Goal: Transaction & Acquisition: Obtain resource

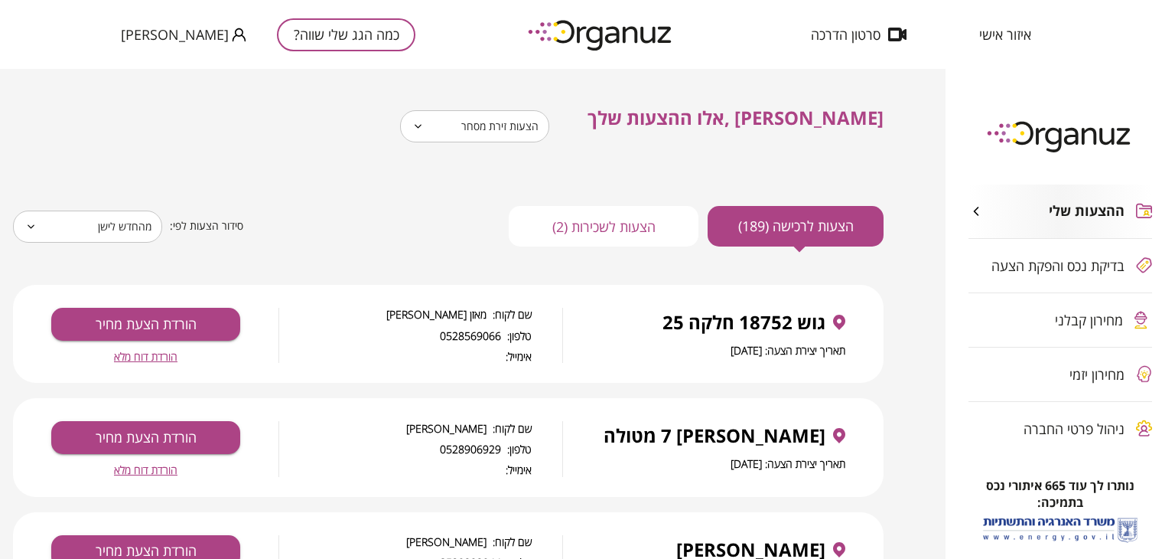
scroll to position [383, 0]
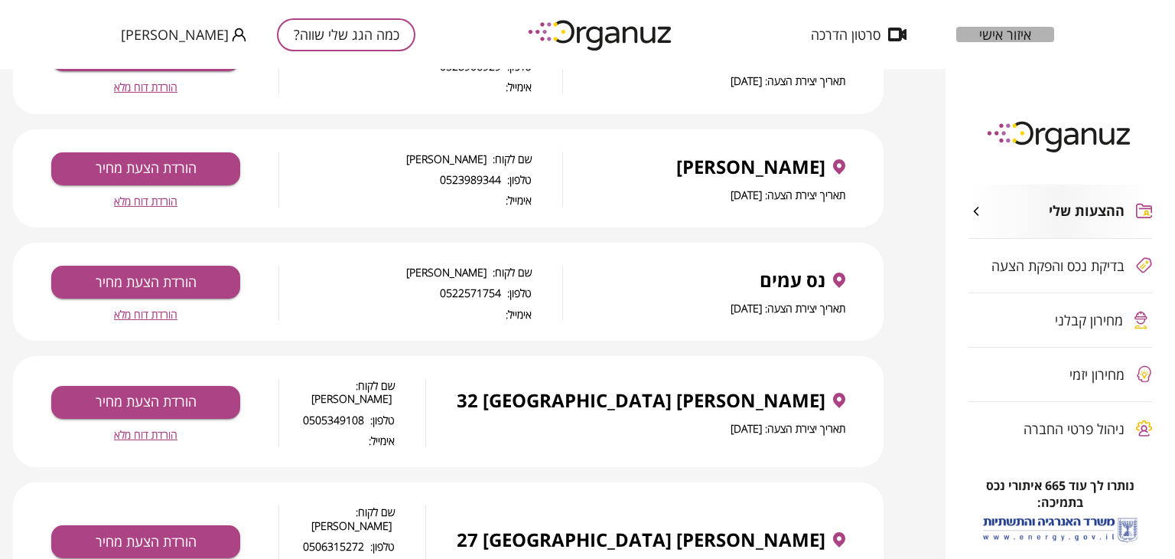
click at [992, 38] on span "איזור אישי" at bounding box center [1006, 34] width 52 height 15
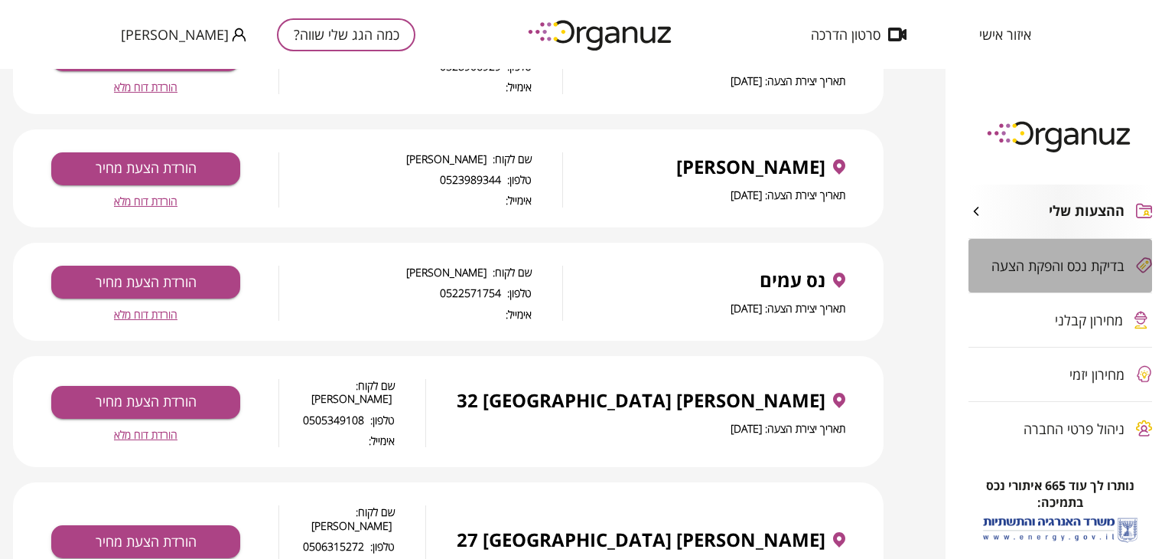
click at [1049, 266] on span "בדיקת נכס והפקת הצעה" at bounding box center [1058, 265] width 133 height 15
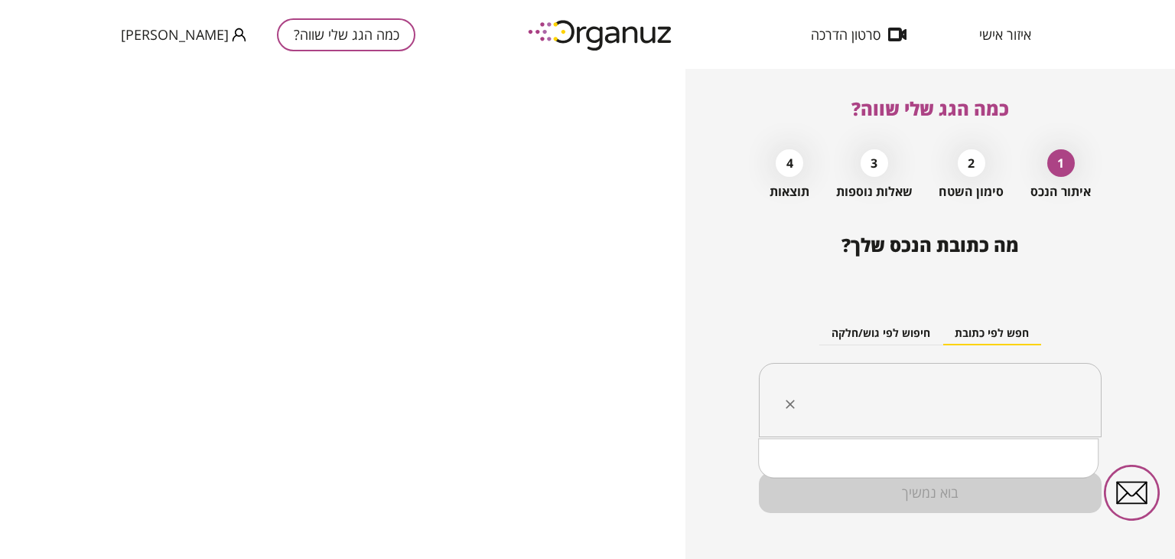
click at [998, 403] on input "text" at bounding box center [936, 400] width 295 height 38
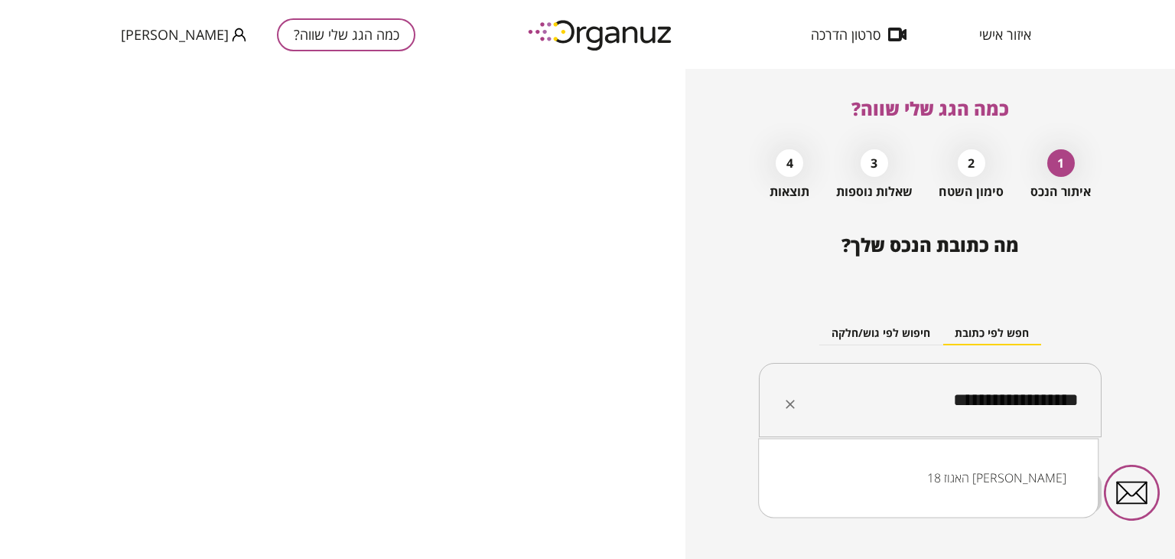
click at [953, 472] on li "האגוז 18 [PERSON_NAME]" at bounding box center [928, 478] width 301 height 28
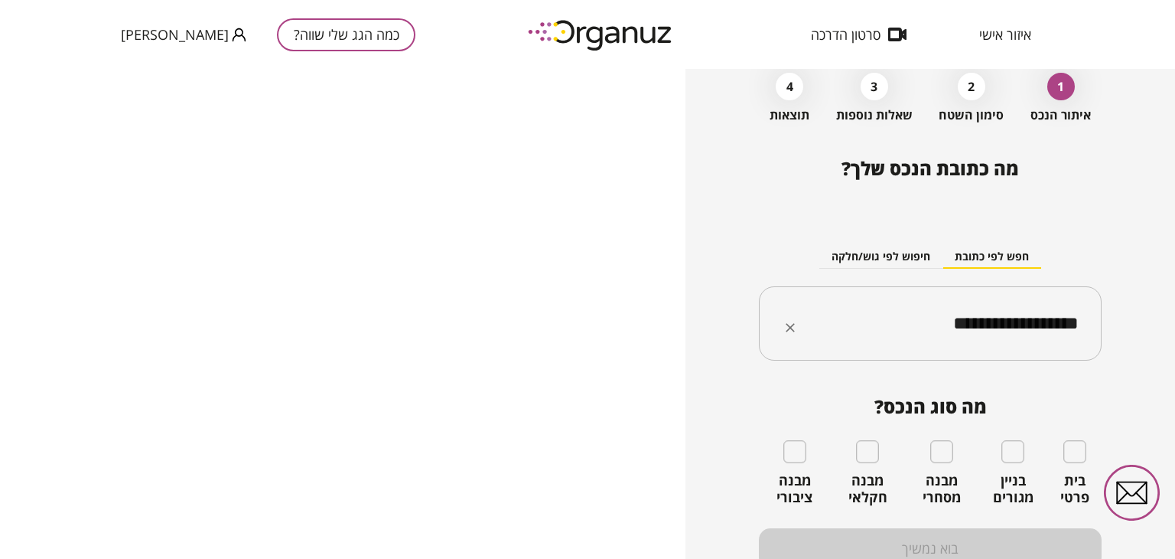
scroll to position [145, 0]
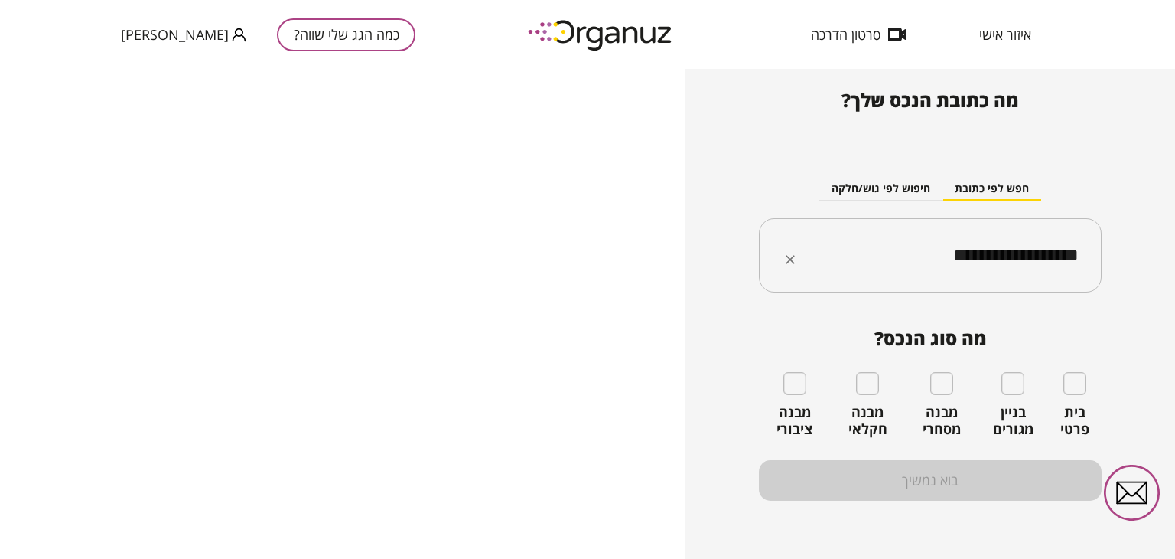
type input "**********"
click at [1075, 396] on div "בית פרטי" at bounding box center [1075, 404] width 54 height 65
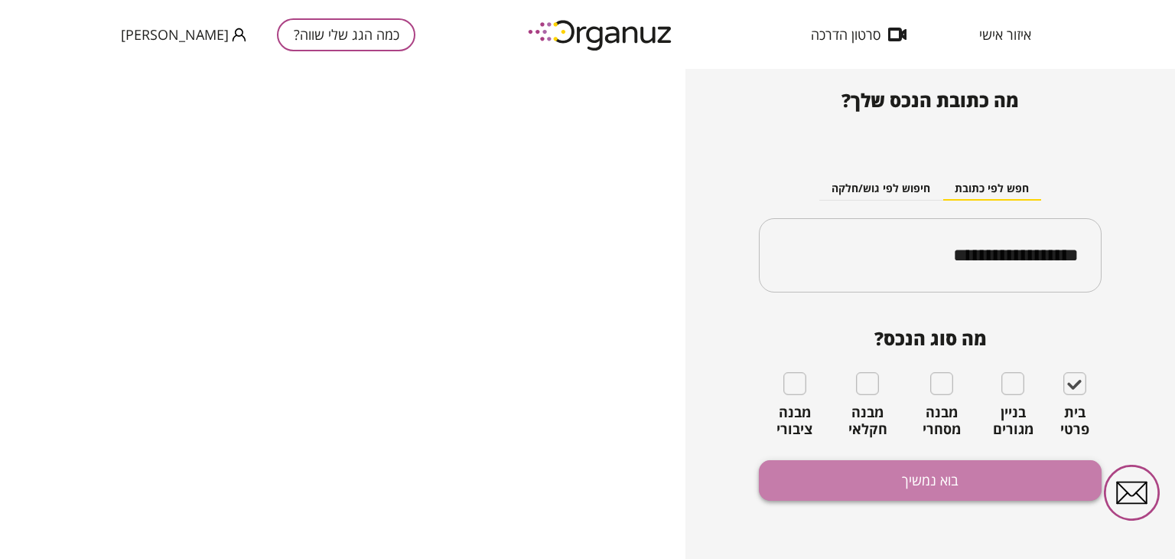
click at [979, 478] on button "בוא נמשיך" at bounding box center [930, 480] width 343 height 41
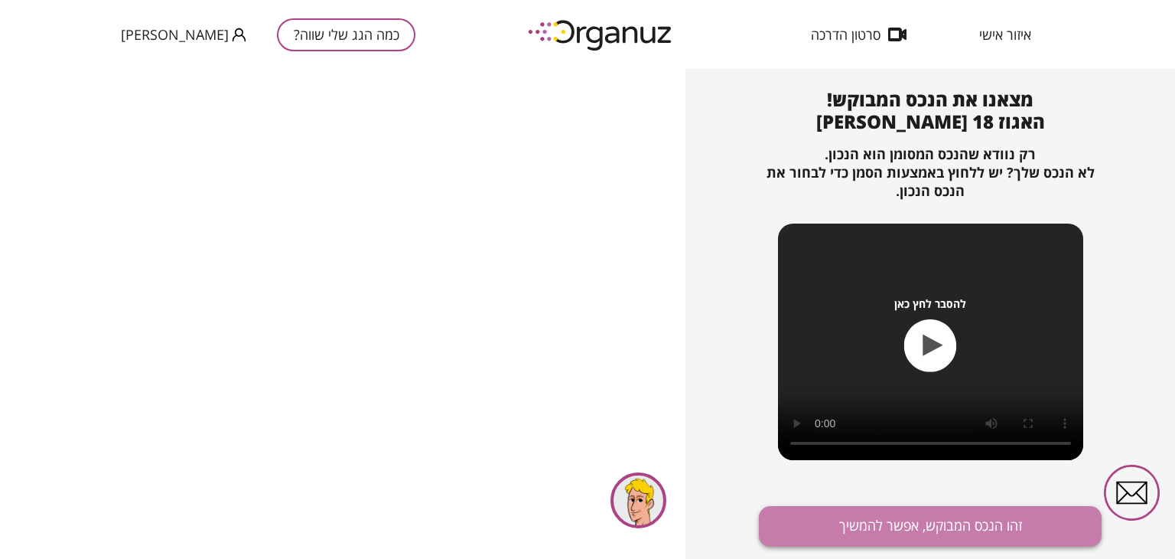
click at [947, 518] on button "זהו הנכס המבוקש, אפשר להמשיך" at bounding box center [930, 526] width 343 height 41
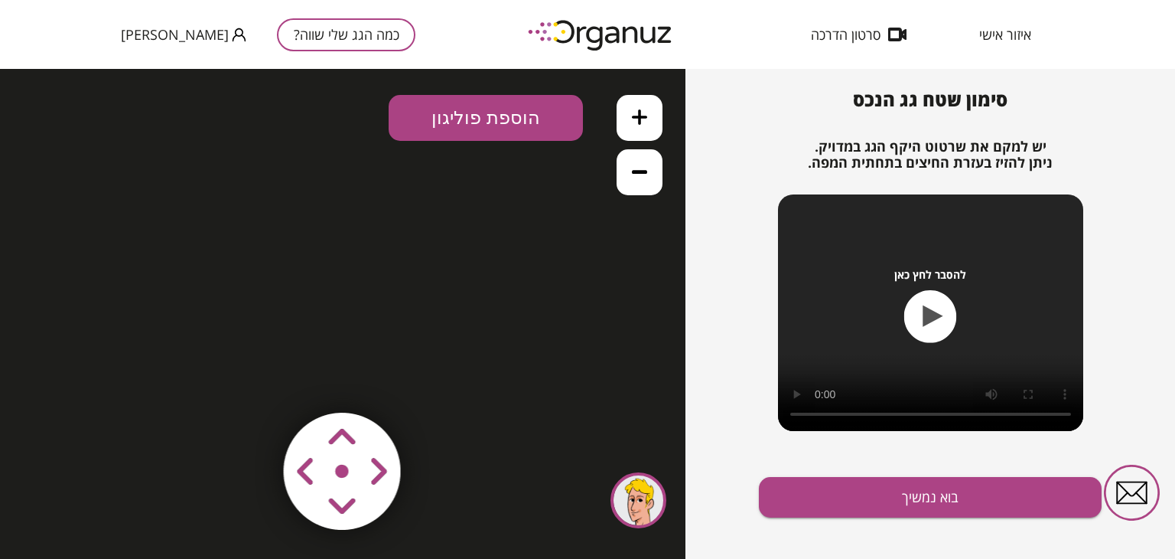
click at [645, 124] on button at bounding box center [640, 118] width 46 height 46
click at [642, 191] on button at bounding box center [640, 172] width 46 height 46
click at [642, 187] on button at bounding box center [640, 172] width 46 height 46
click at [542, 142] on div ".st0 { fill: #FFFFFF; } 10" at bounding box center [343, 314] width 686 height 490
click at [542, 129] on button "הוספת פוליגון" at bounding box center [486, 118] width 194 height 46
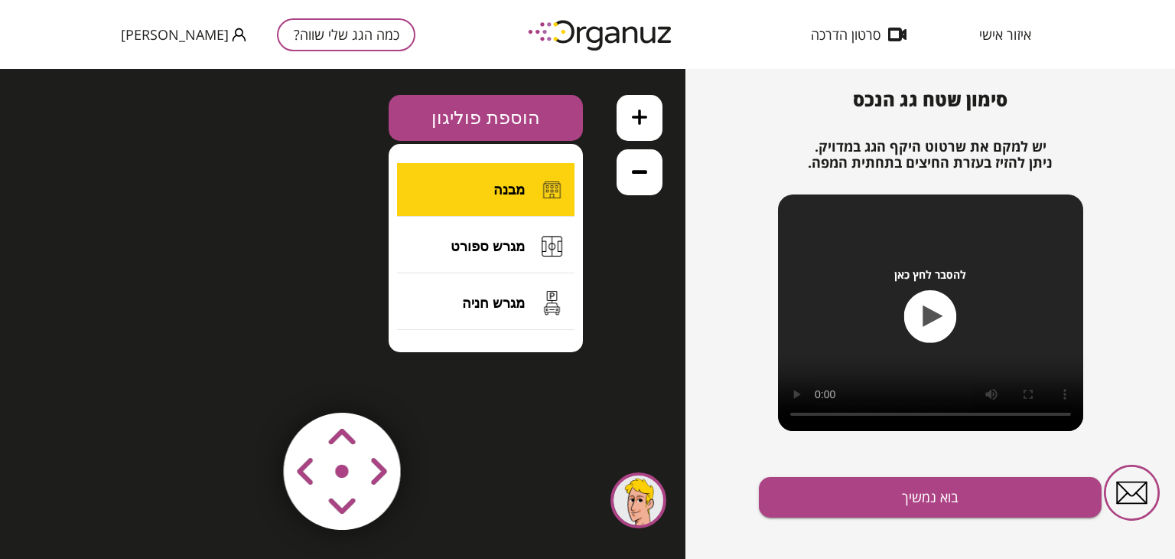
click at [537, 189] on img at bounding box center [552, 189] width 30 height 31
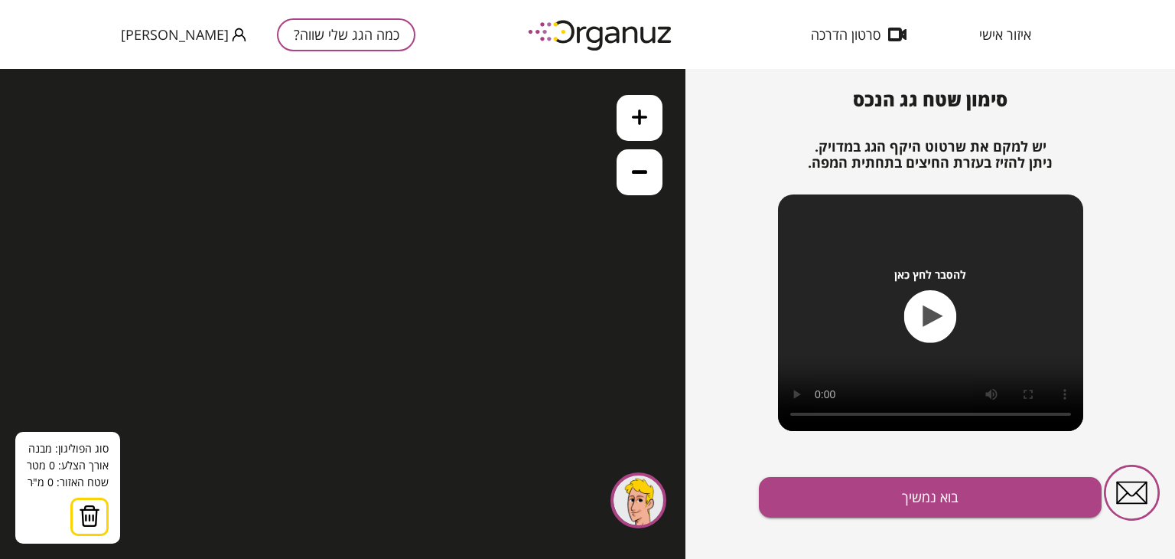
click at [429, 292] on div ".st0 { fill: #FFFFFF; } 0" at bounding box center [343, 314] width 686 height 490
click at [626, 507] on div at bounding box center [639, 500] width 56 height 56
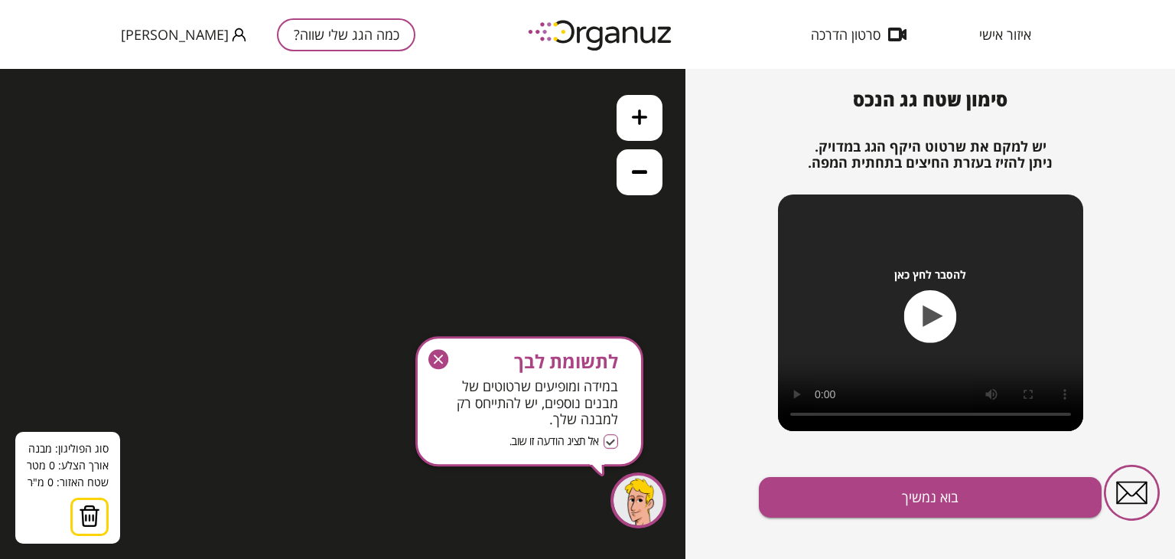
click at [432, 356] on icon "button" at bounding box center [439, 359] width 20 height 20
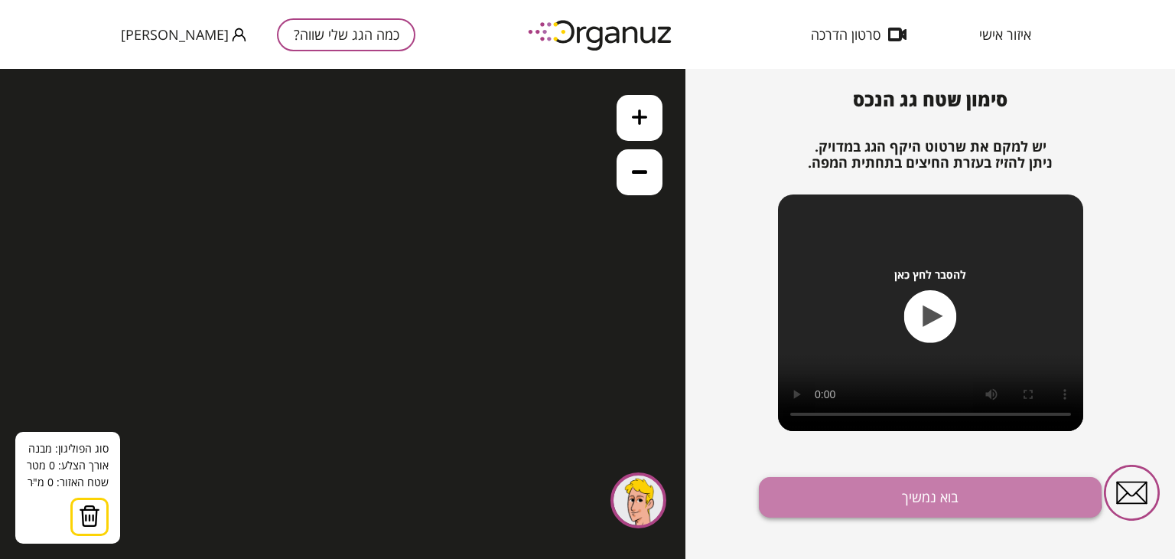
click at [857, 491] on button "בוא נמשיך" at bounding box center [930, 497] width 343 height 41
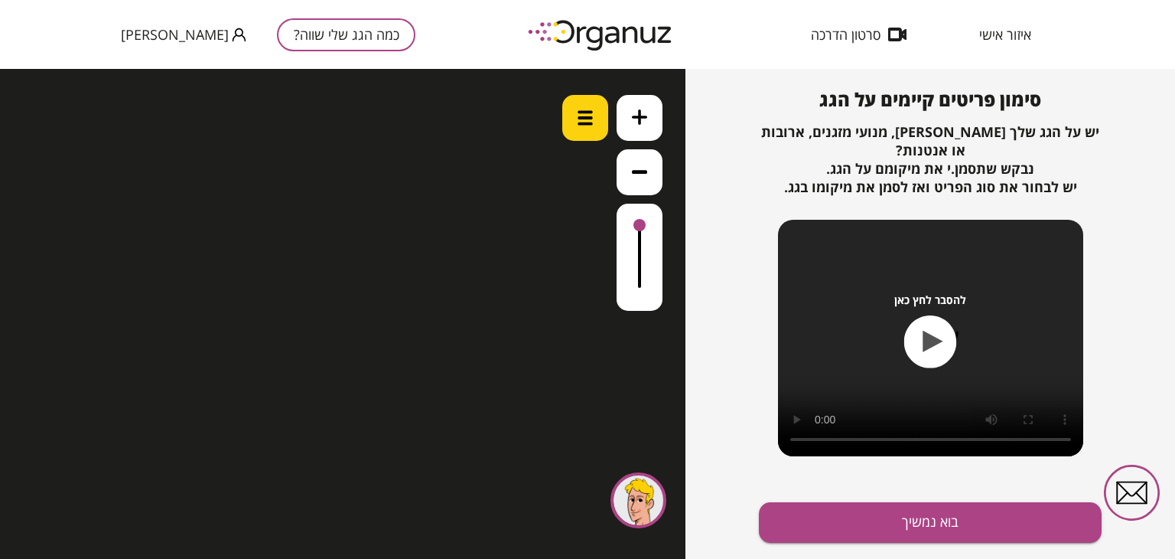
click at [585, 126] on div at bounding box center [585, 118] width 46 height 46
click at [621, 353] on div ".st0 { fill: #FFFFFF; } 0" at bounding box center [343, 314] width 686 height 490
drag, startPoint x: 639, startPoint y: 230, endPoint x: 635, endPoint y: 215, distance: 15.0
click at [637, 230] on div at bounding box center [640, 229] width 12 height 12
click at [631, 178] on button at bounding box center [640, 172] width 46 height 46
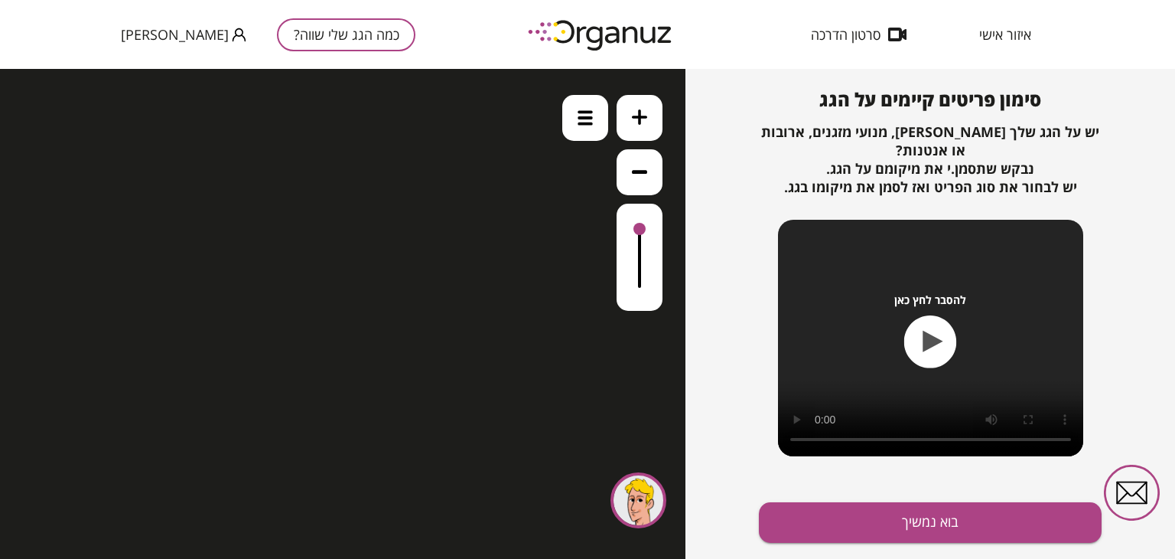
click at [631, 178] on button at bounding box center [640, 172] width 46 height 46
click at [447, 308] on div ".st0 { fill: #FFFFFF; } 0" at bounding box center [343, 314] width 686 height 490
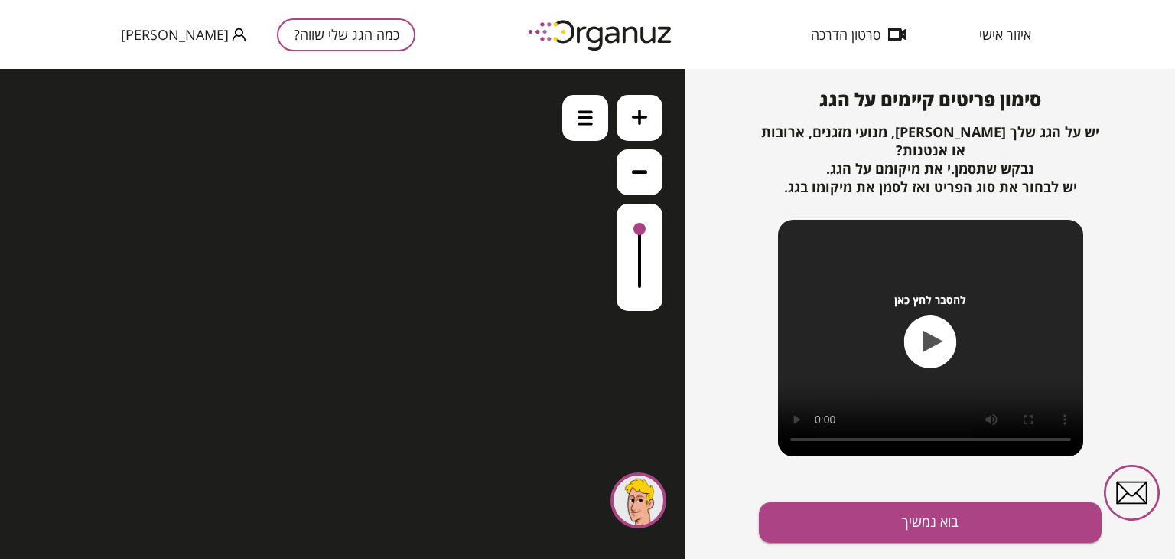
click at [628, 491] on div at bounding box center [639, 500] width 56 height 56
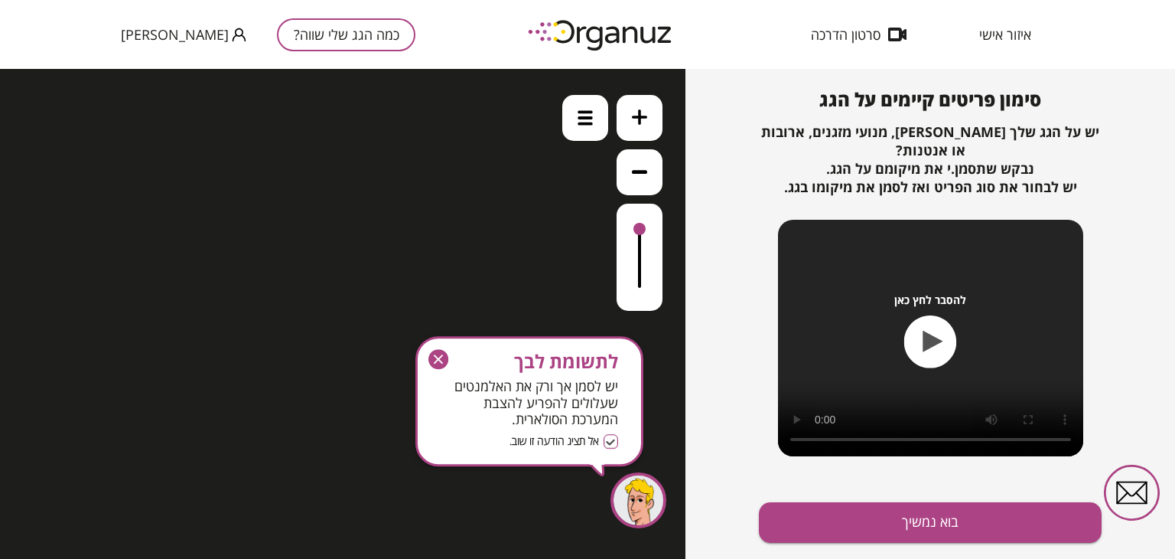
click at [634, 494] on div at bounding box center [639, 500] width 56 height 56
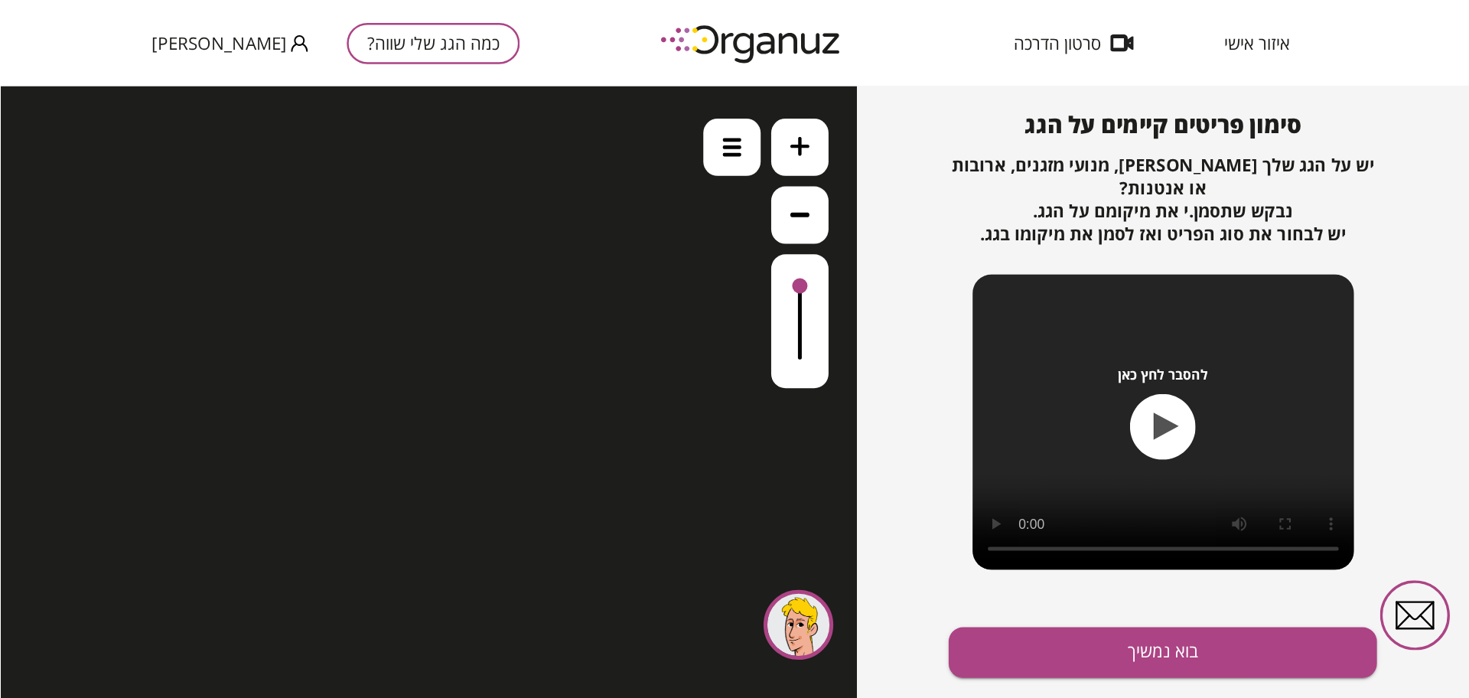
scroll to position [165, 0]
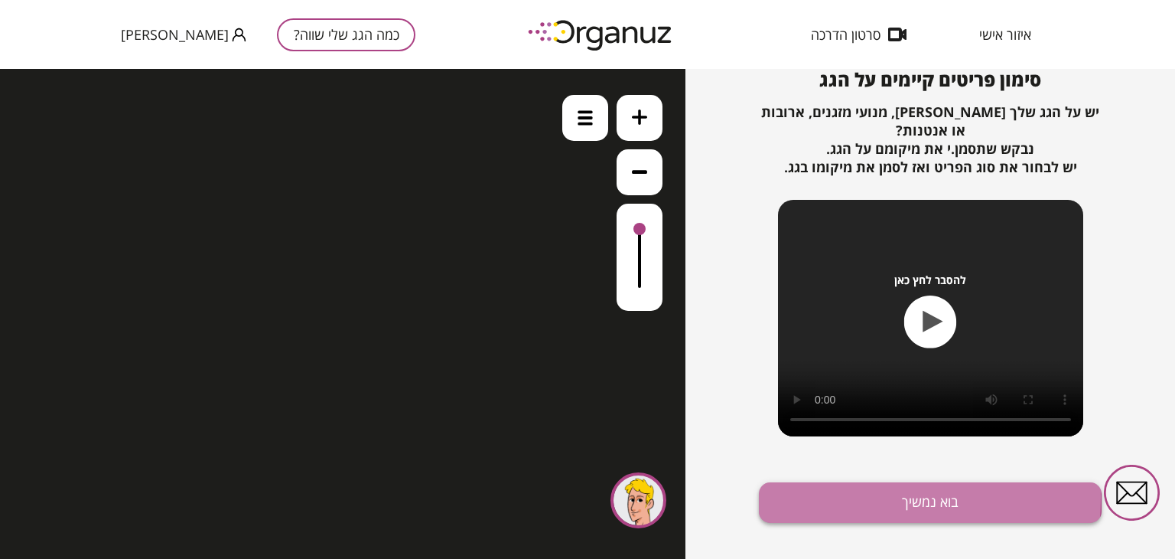
click at [802, 498] on button "בוא נמשיך" at bounding box center [930, 502] width 343 height 41
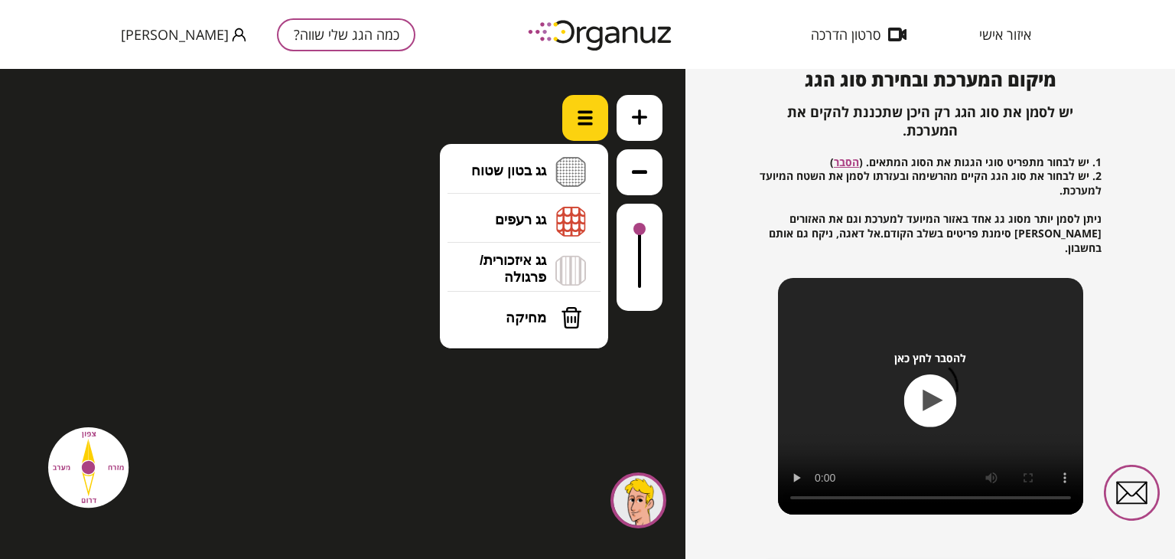
click at [592, 125] on img at bounding box center [585, 117] width 15 height 15
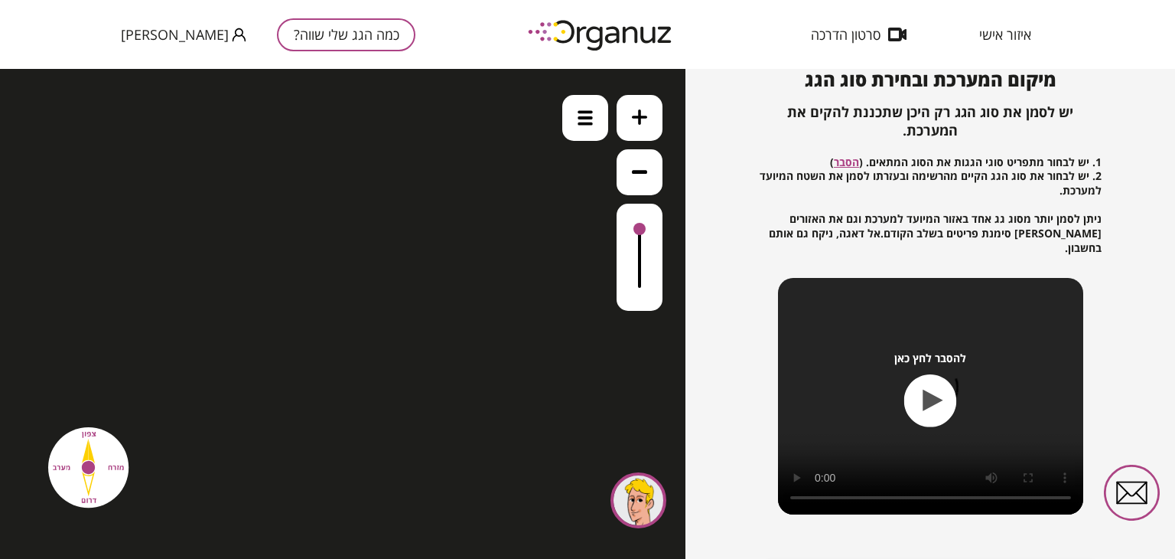
click at [372, 356] on div ".st0 { fill: #FFFFFF; } 0" at bounding box center [343, 314] width 686 height 490
drag, startPoint x: 637, startPoint y: 233, endPoint x: 633, endPoint y: 264, distance: 31.6
click at [633, 264] on div at bounding box center [640, 257] width 46 height 107
click at [635, 180] on button at bounding box center [640, 172] width 46 height 46
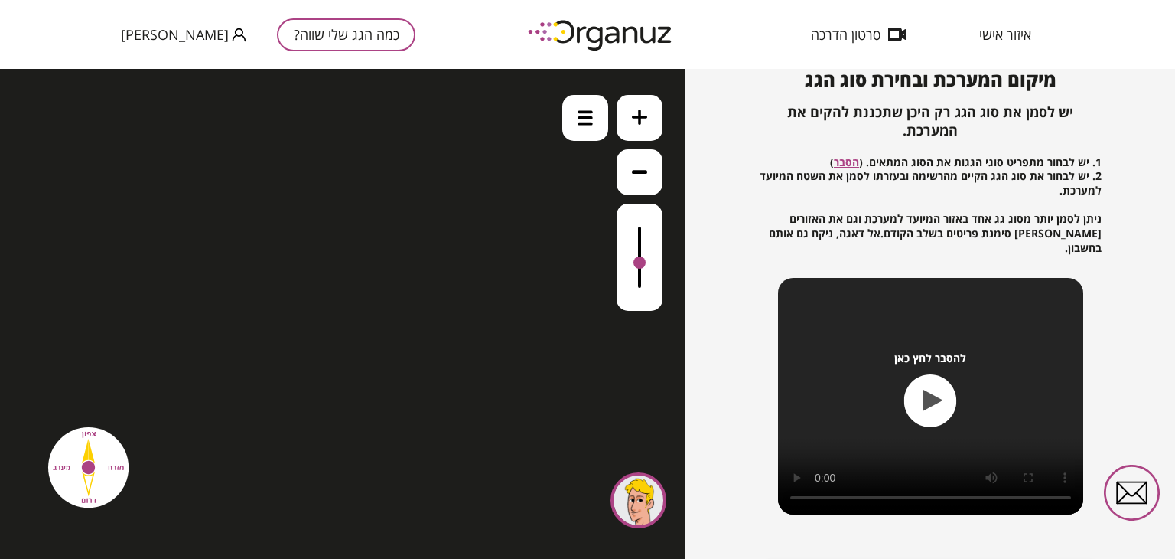
click at [635, 180] on button at bounding box center [640, 172] width 46 height 46
click at [592, 135] on div at bounding box center [585, 118] width 46 height 46
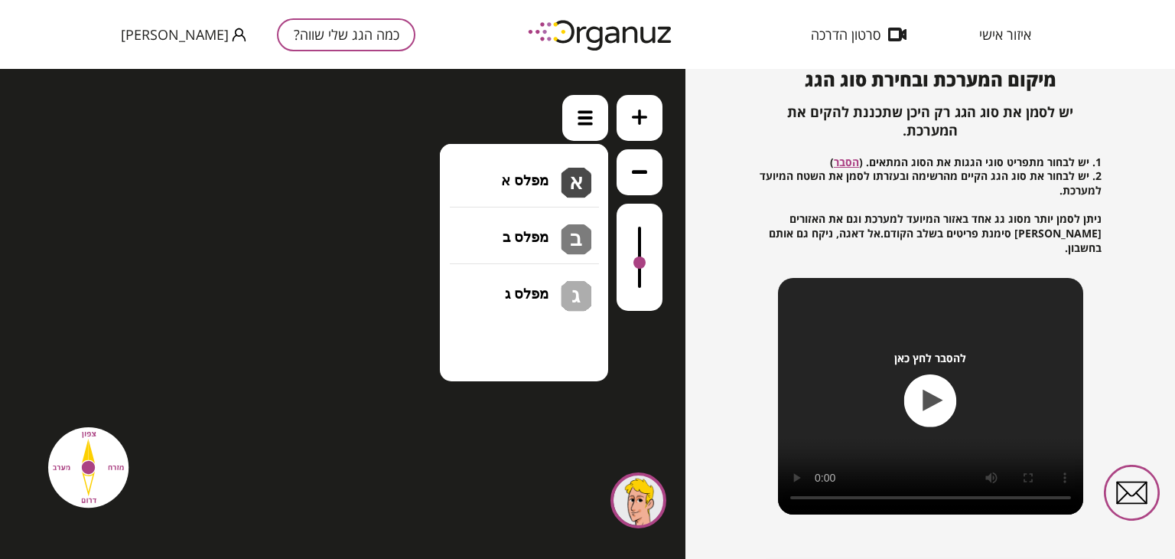
click at [527, 182] on li "גג בטון שטוח מפלס א א מפלס ב ב מפלס ג ג" at bounding box center [524, 172] width 161 height 49
click at [533, 126] on div ".st0 { fill: #FFFFFF; } 0" at bounding box center [343, 314] width 686 height 490
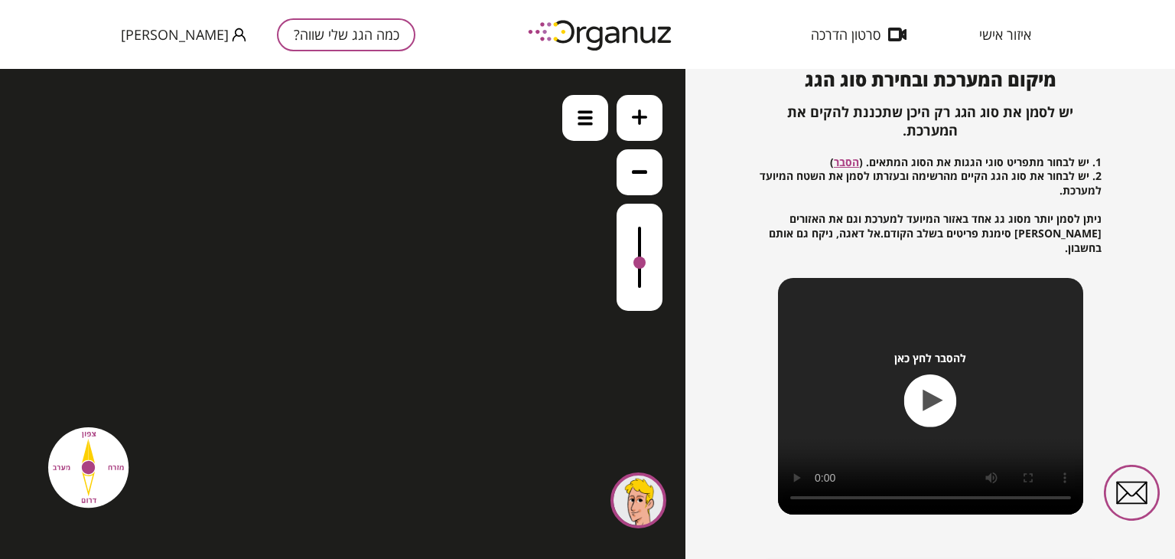
click at [129, 446] on img at bounding box center [87, 466] width 99 height 99
click at [101, 450] on img at bounding box center [87, 466] width 99 height 99
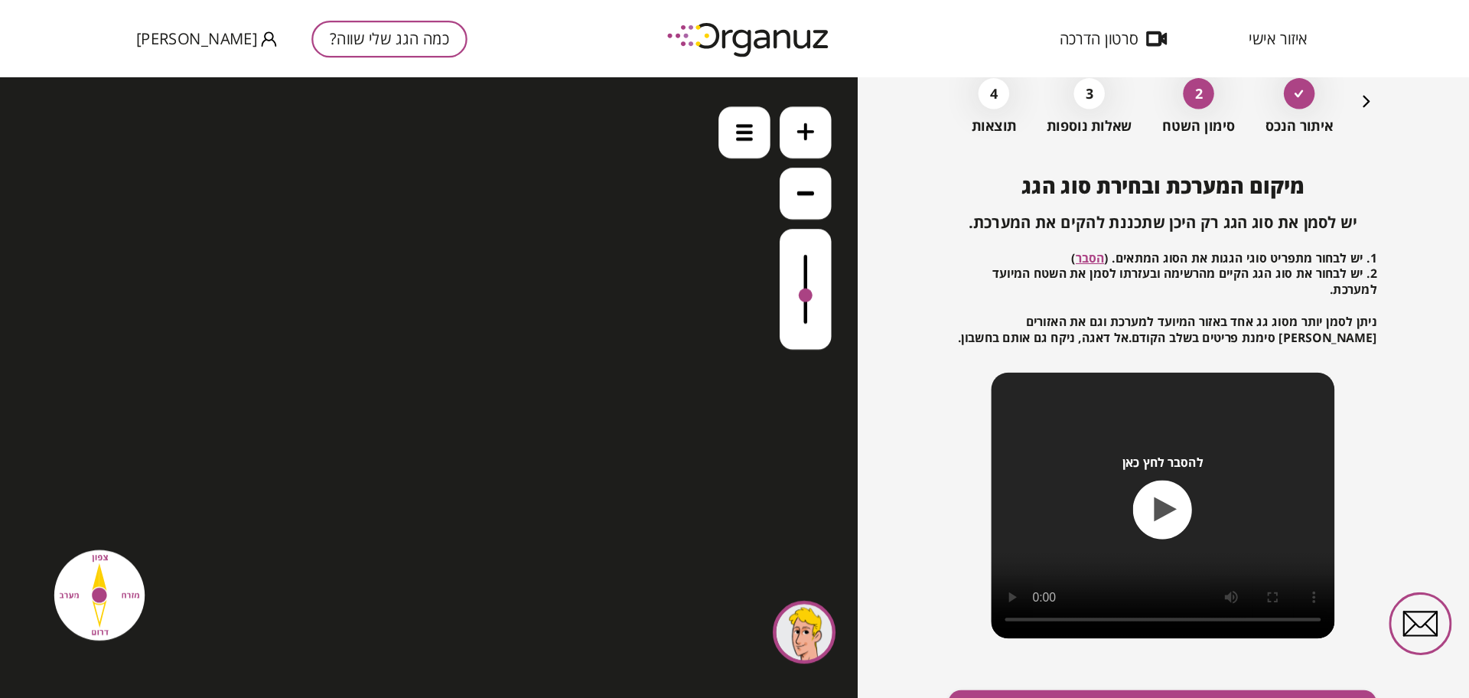
scroll to position [80, 0]
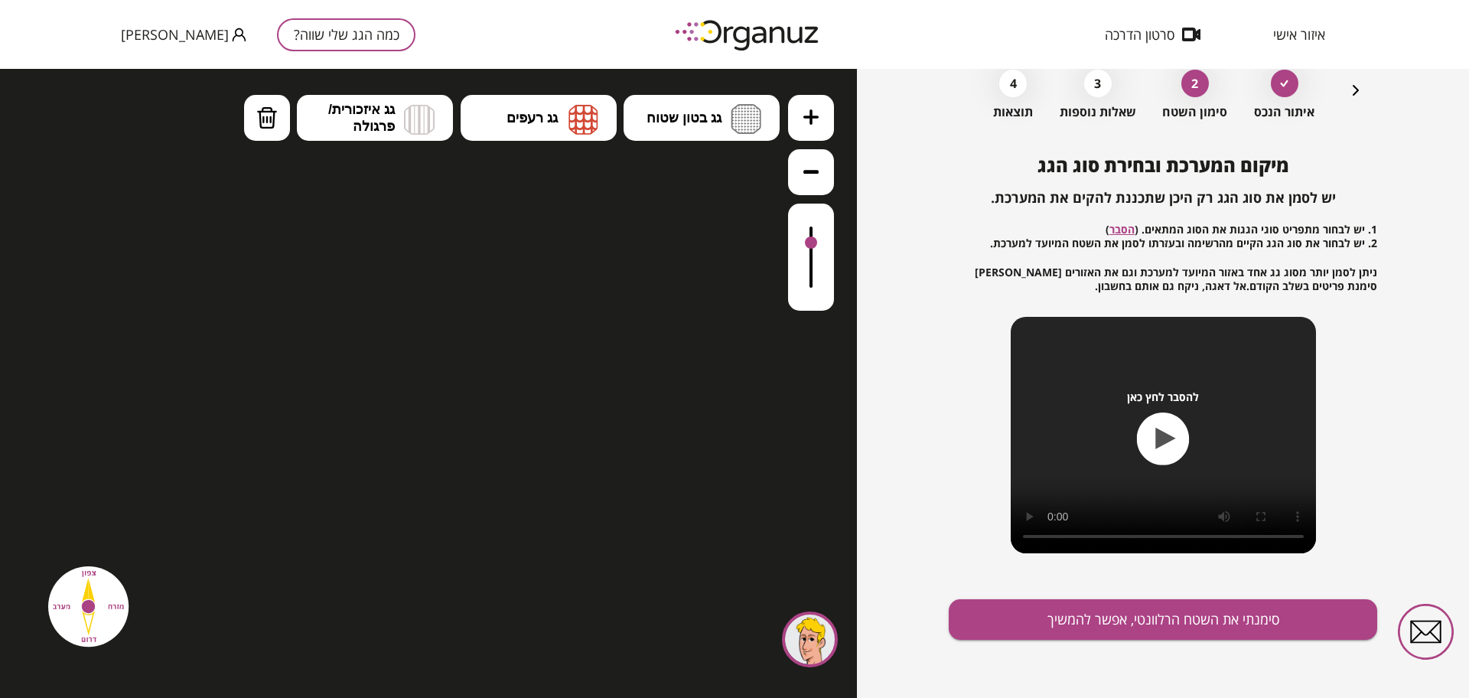
drag, startPoint x: 802, startPoint y: 263, endPoint x: 797, endPoint y: 241, distance: 22.7
click at [797, 241] on div at bounding box center [811, 257] width 46 height 107
click at [795, 183] on button at bounding box center [811, 172] width 46 height 46
click at [816, 129] on button at bounding box center [811, 118] width 46 height 46
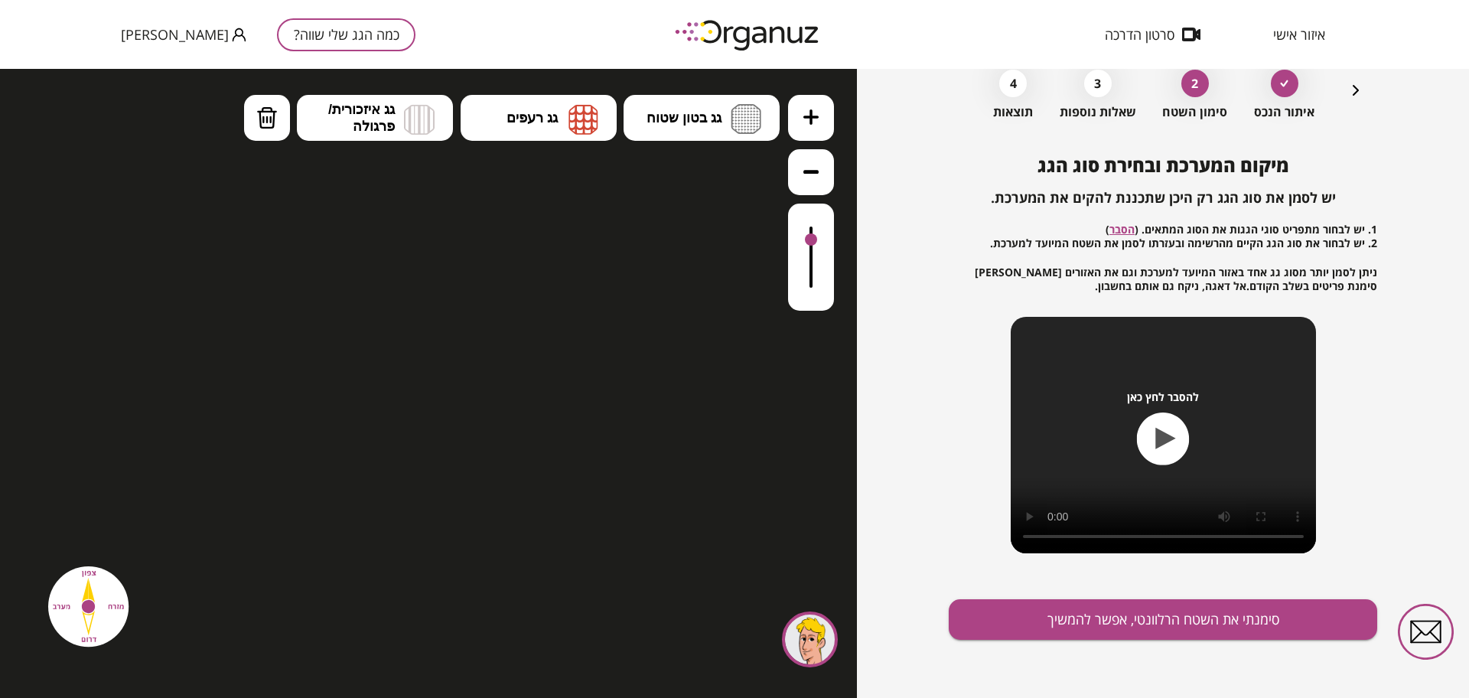
click at [816, 129] on button at bounding box center [811, 118] width 46 height 46
click at [1175, 80] on div "2" at bounding box center [1196, 84] width 28 height 28
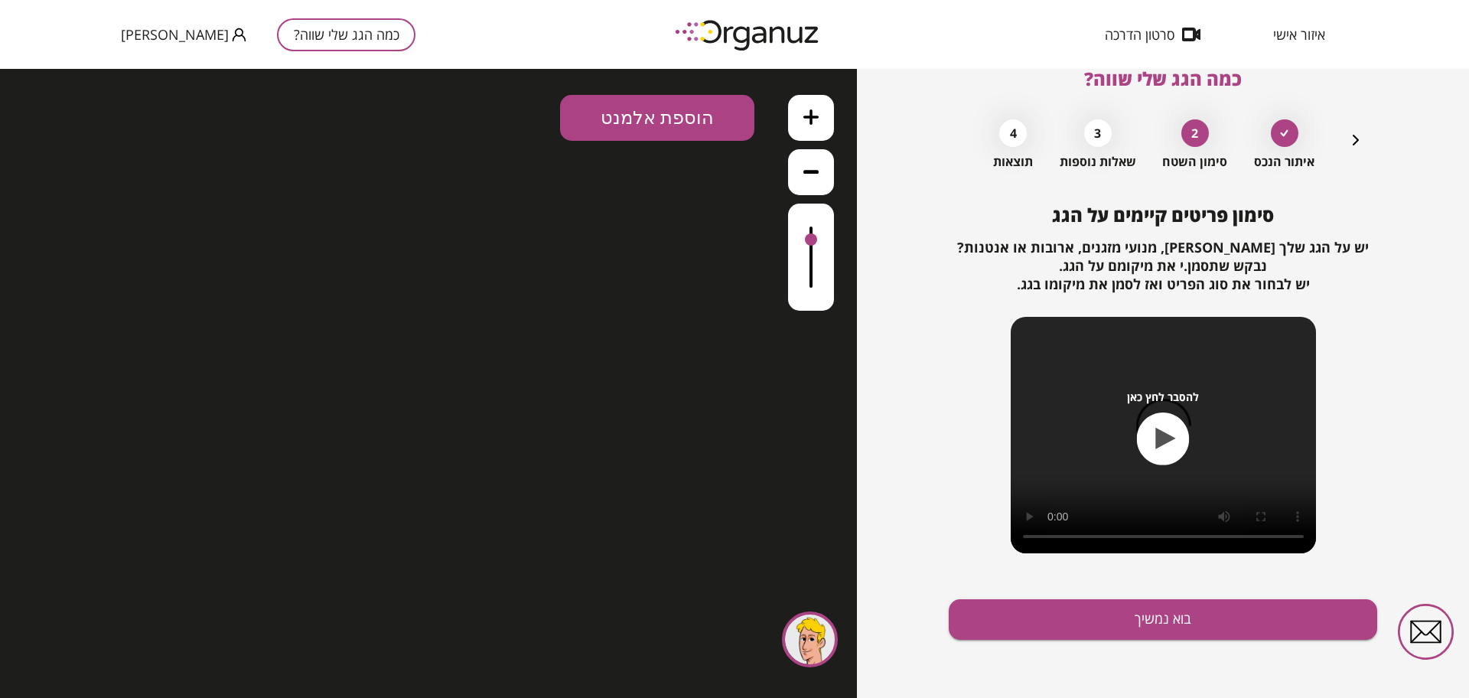
click at [1157, 432] on icon "button" at bounding box center [1166, 438] width 20 height 21
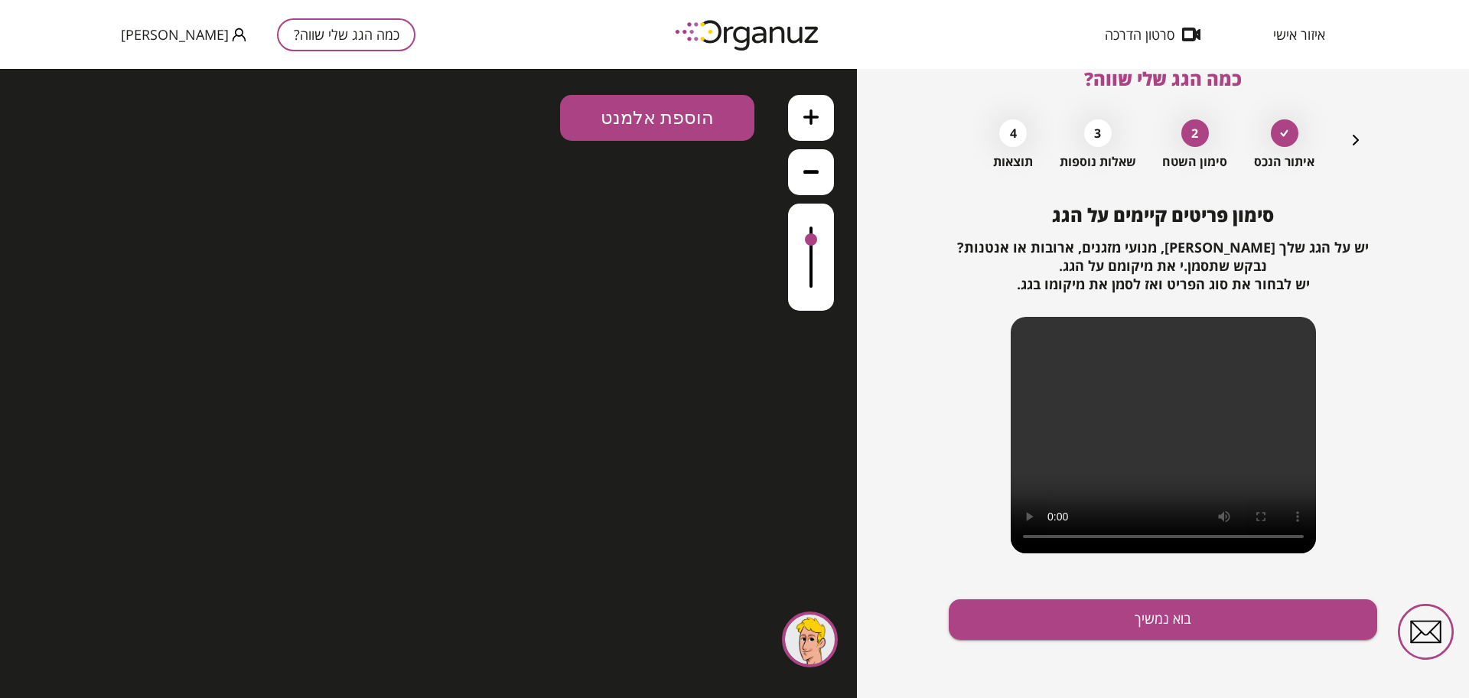
click at [1175, 142] on div at bounding box center [1285, 133] width 28 height 28
click at [1175, 135] on icon at bounding box center [1284, 133] width 8 height 8
click at [1175, 143] on icon "button" at bounding box center [1356, 140] width 18 height 18
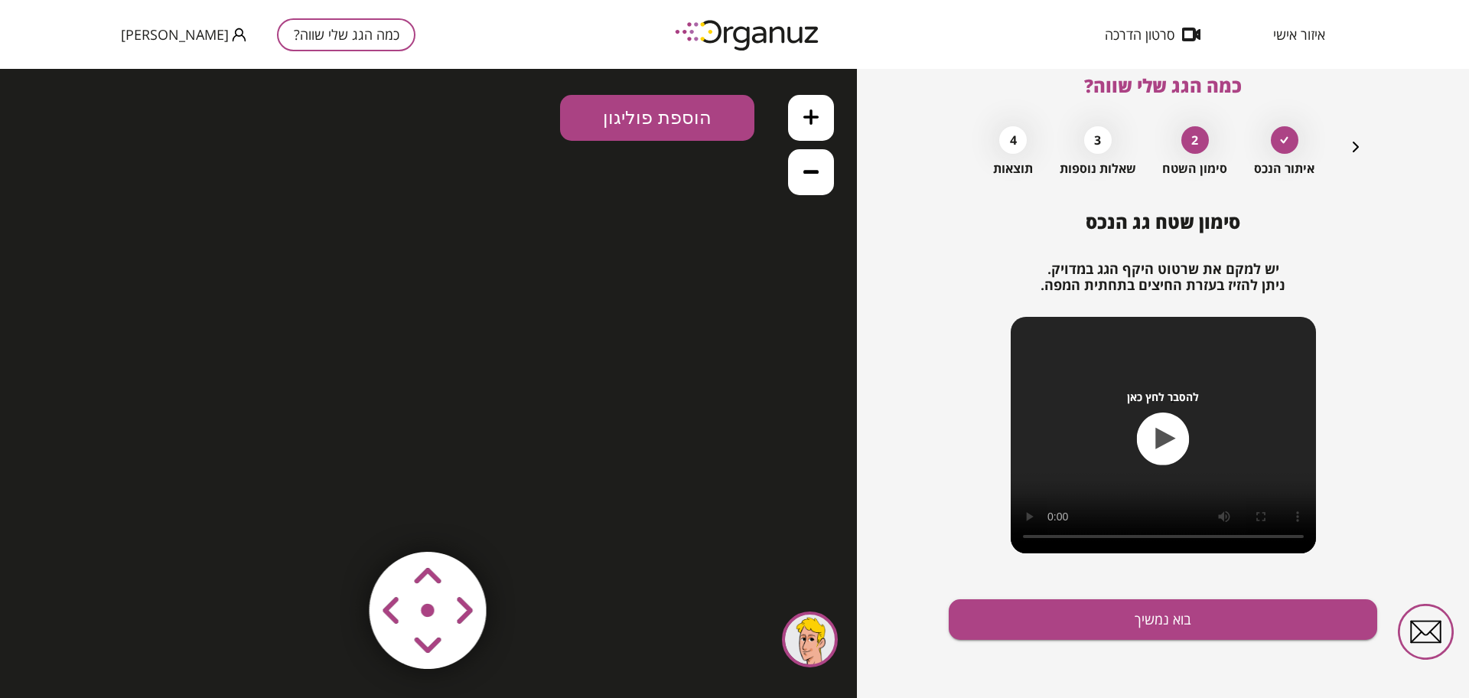
scroll to position [23, 0]
click at [1175, 143] on icon "button" at bounding box center [1356, 147] width 18 height 18
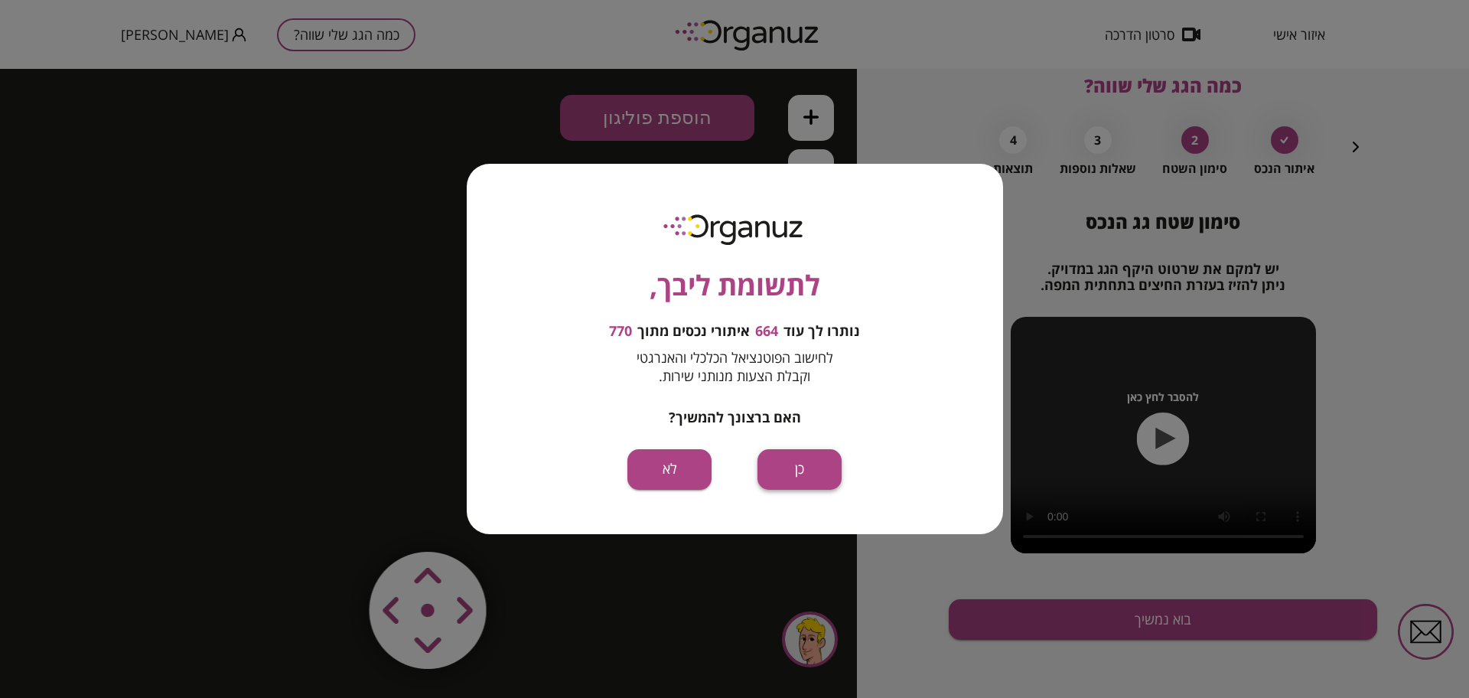
click at [777, 462] on button "כן" at bounding box center [800, 469] width 84 height 41
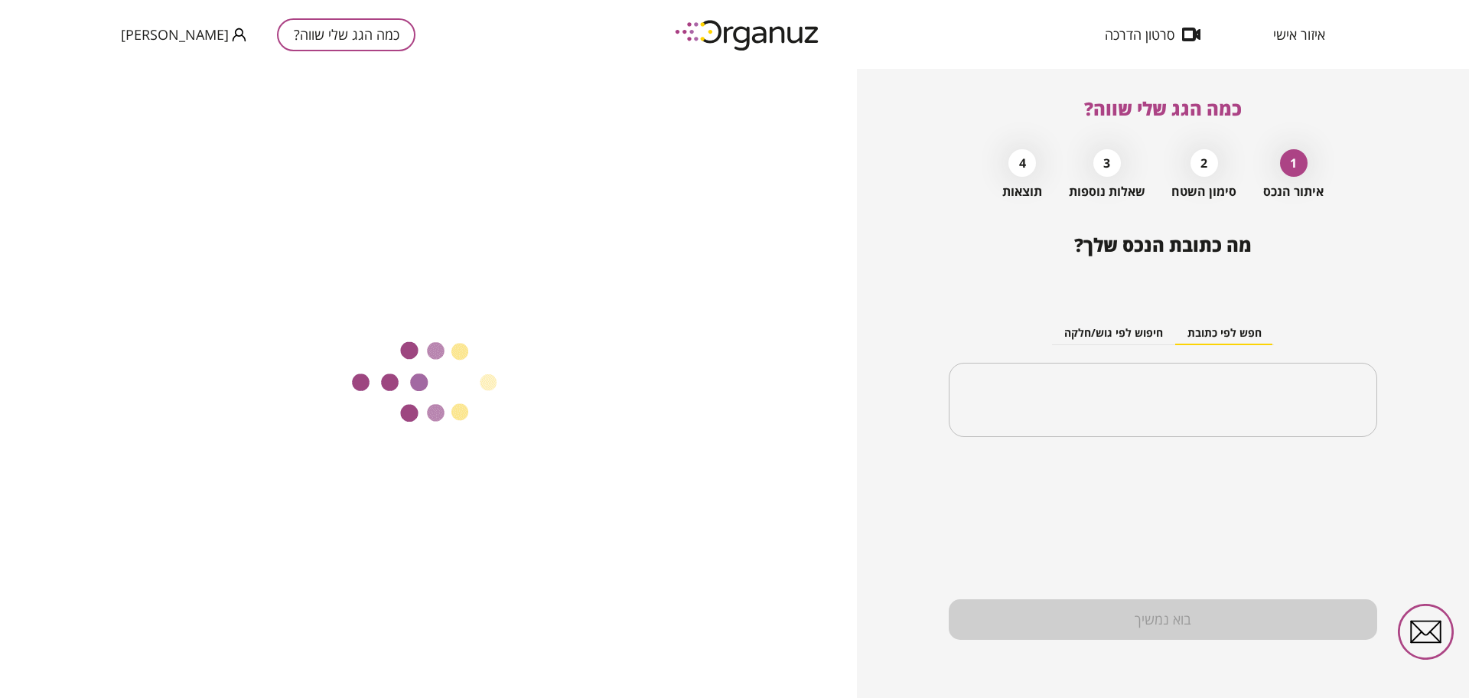
click at [1175, 375] on div "​" at bounding box center [1163, 400] width 429 height 75
click at [1175, 387] on input "text" at bounding box center [1169, 400] width 380 height 38
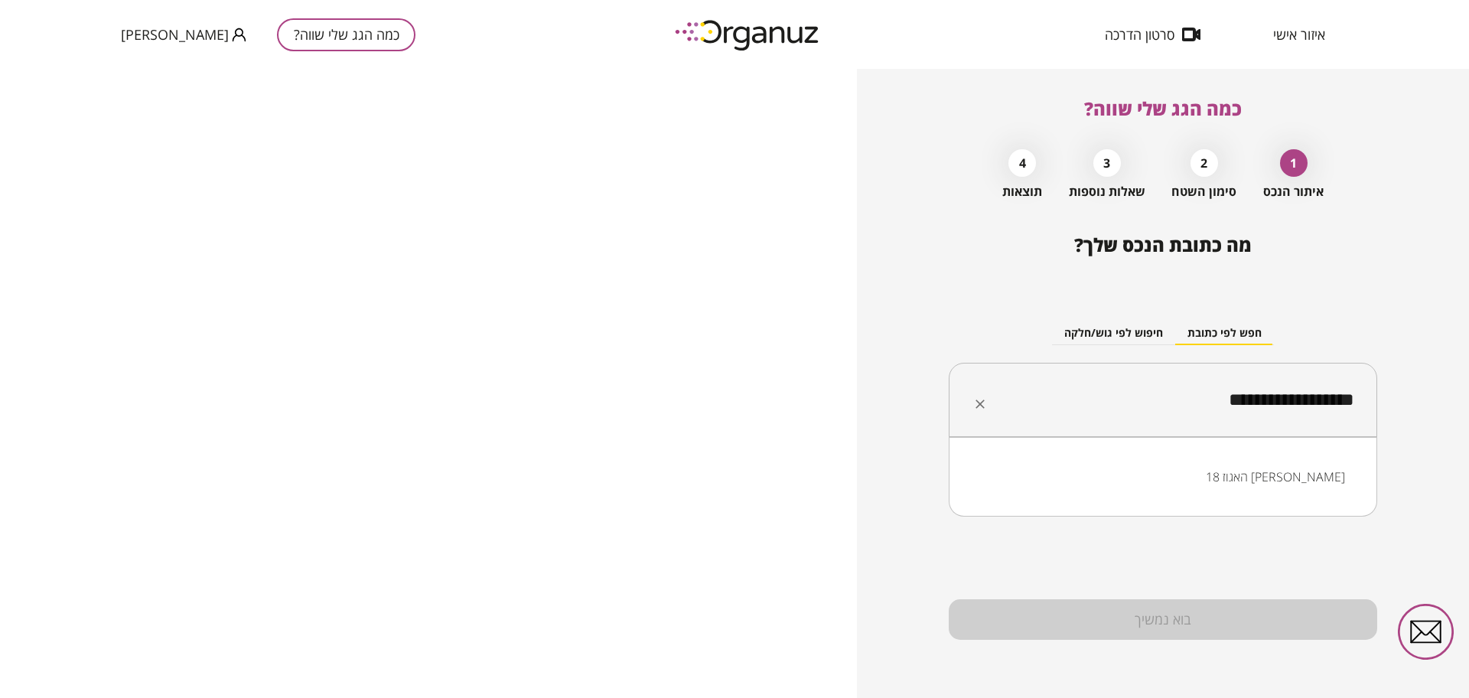
click at [1175, 482] on li "האגוז 18 [PERSON_NAME]" at bounding box center [1163, 477] width 389 height 28
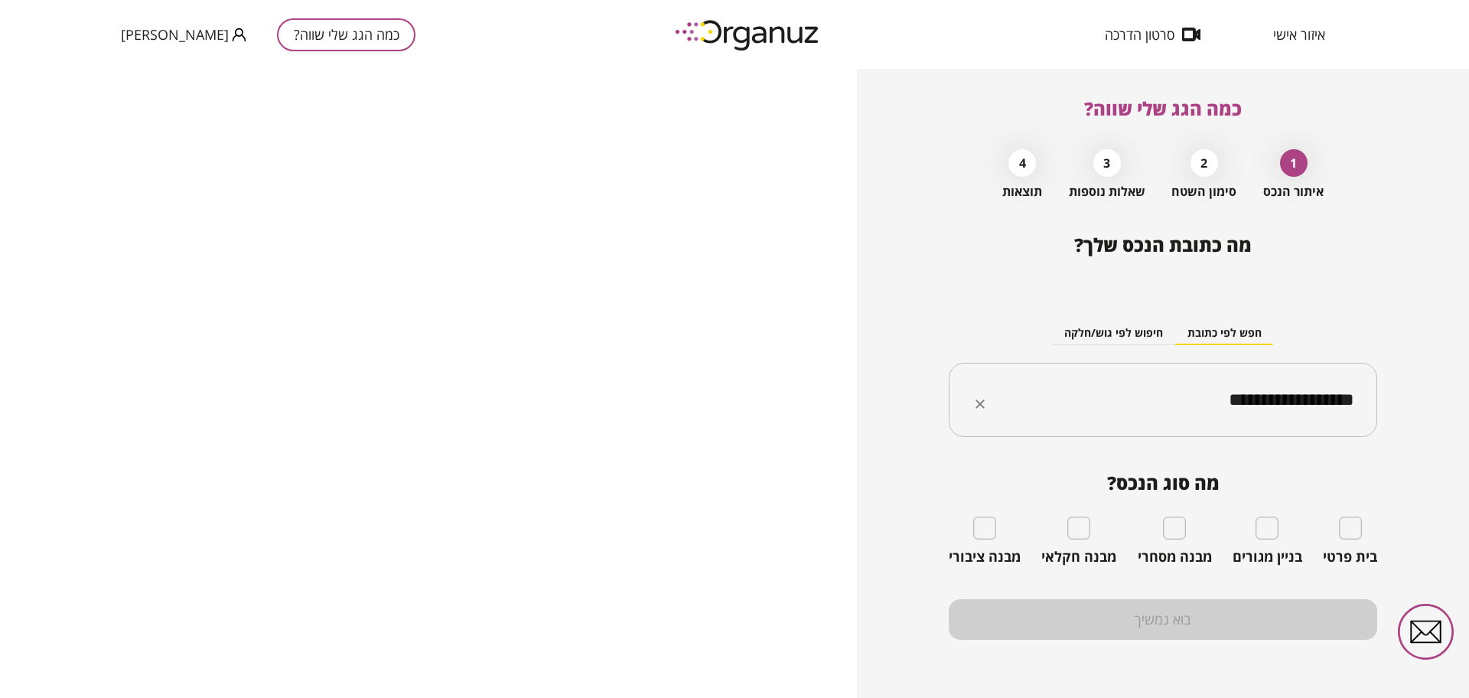
type input "**********"
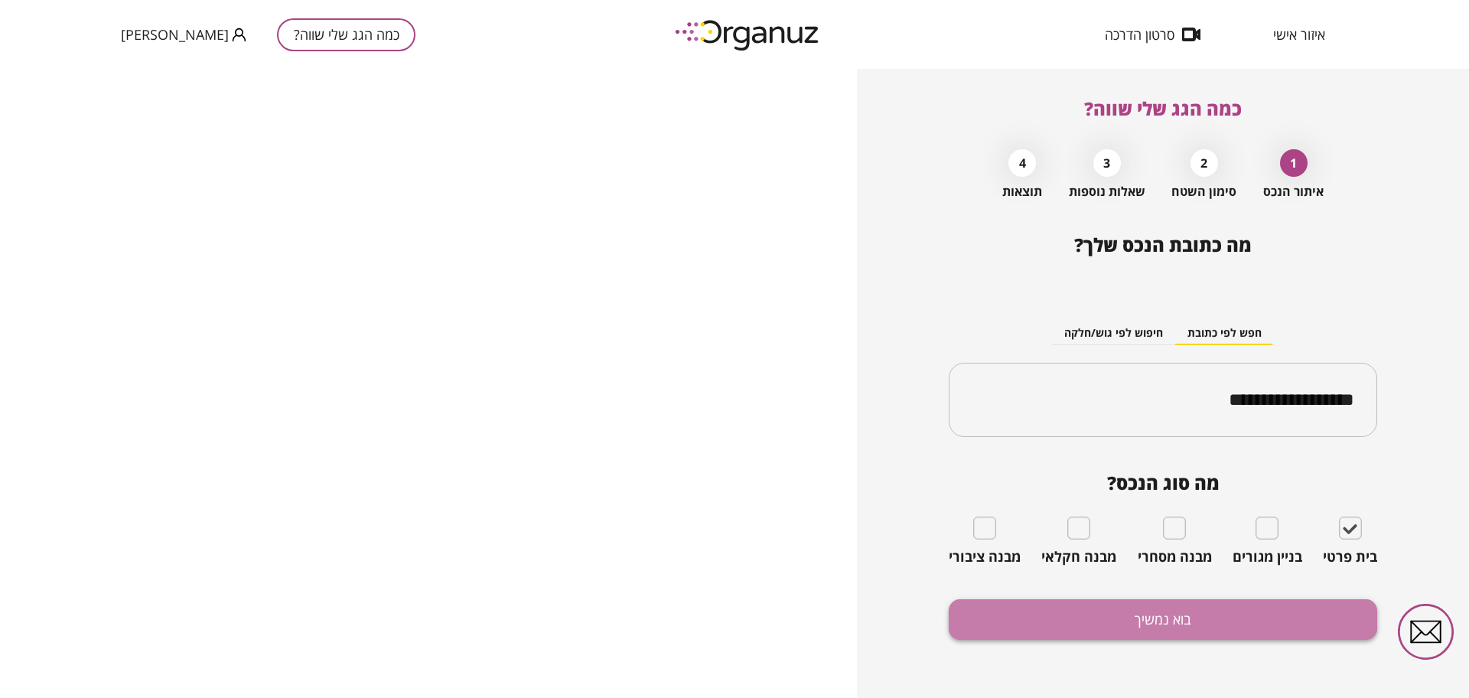
click at [1135, 558] on button "בוא נמשיך" at bounding box center [1163, 619] width 429 height 41
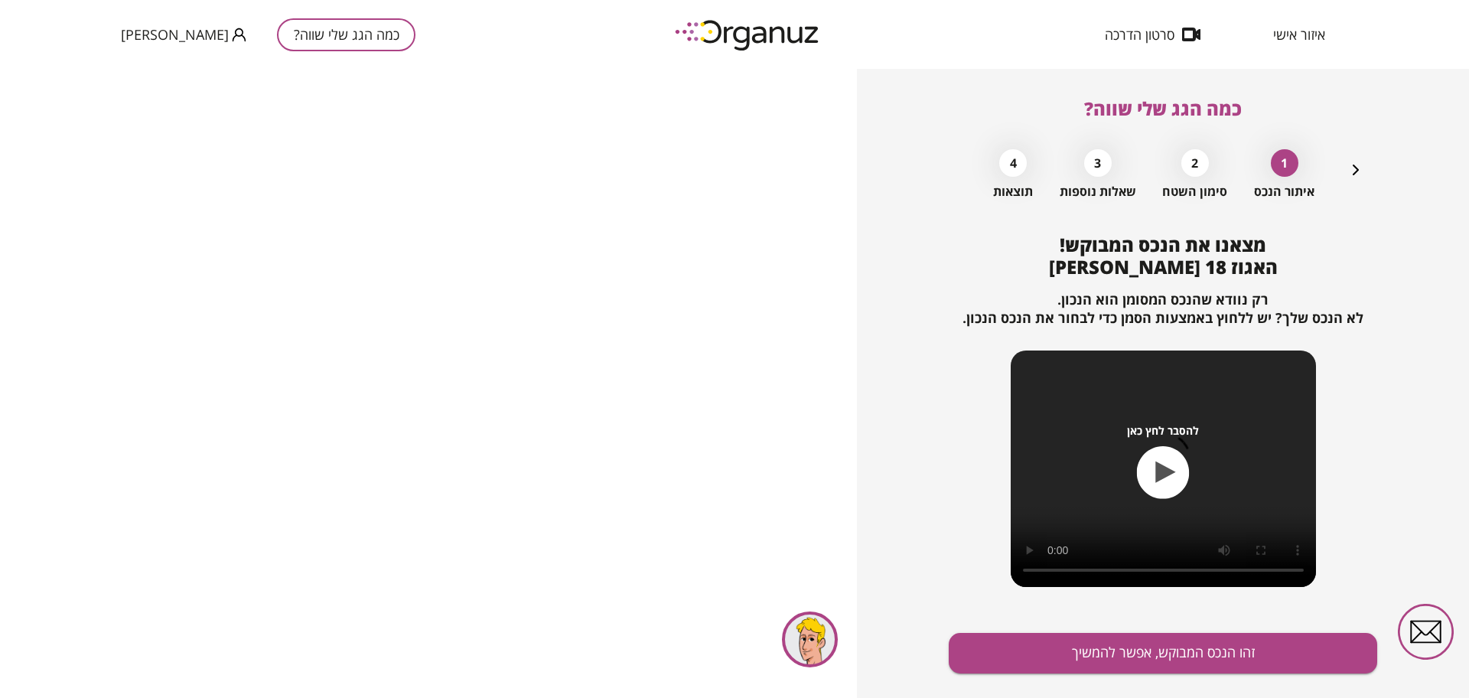
scroll to position [34, 0]
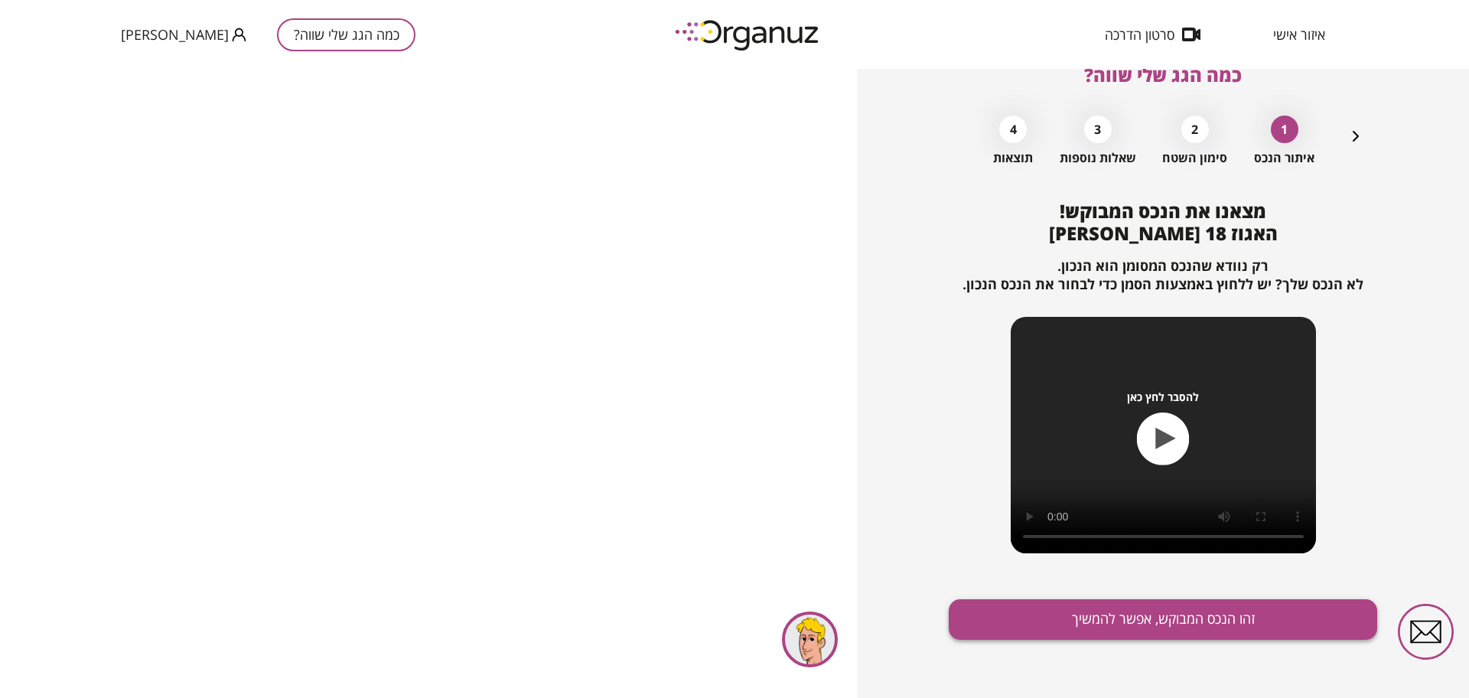
click at [1080, 558] on button "זהו הנכס המבוקש, אפשר להמשיך" at bounding box center [1163, 619] width 429 height 41
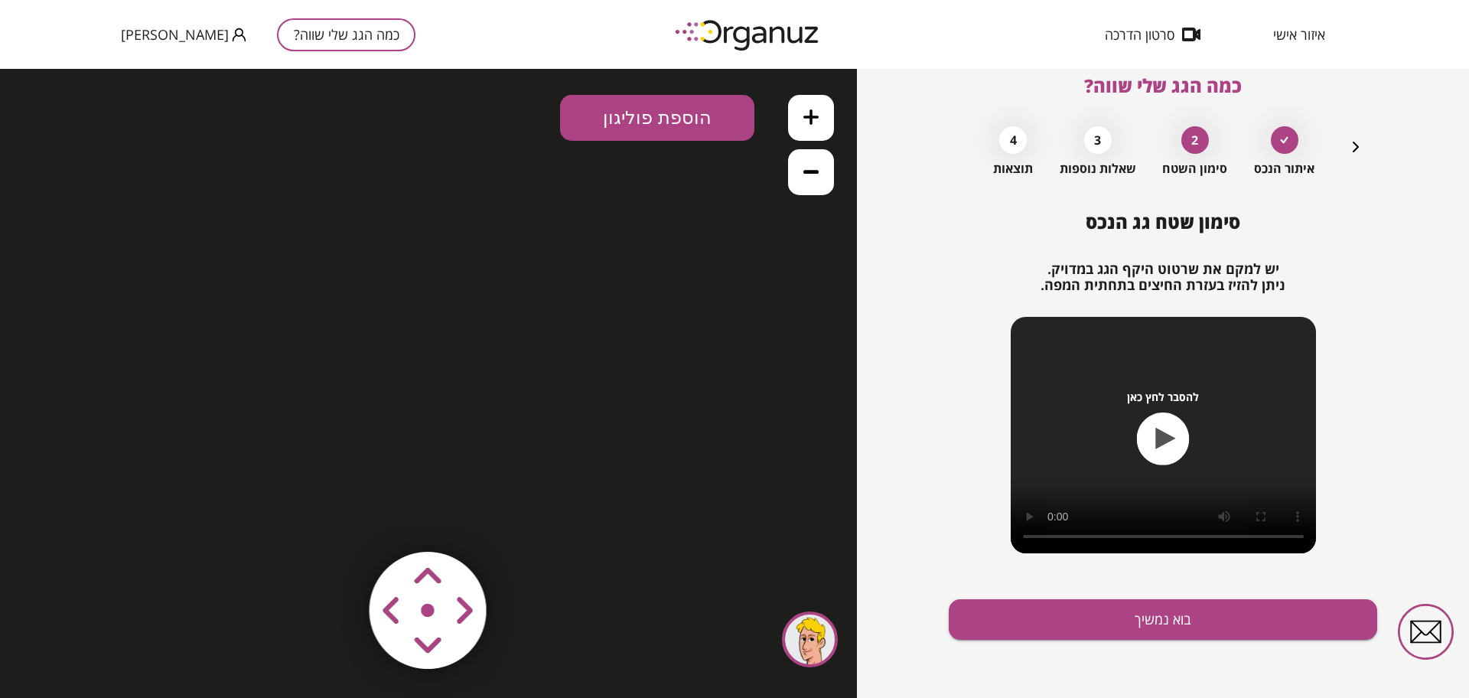
click at [678, 126] on button "הוספת פוליגון" at bounding box center [657, 118] width 194 height 46
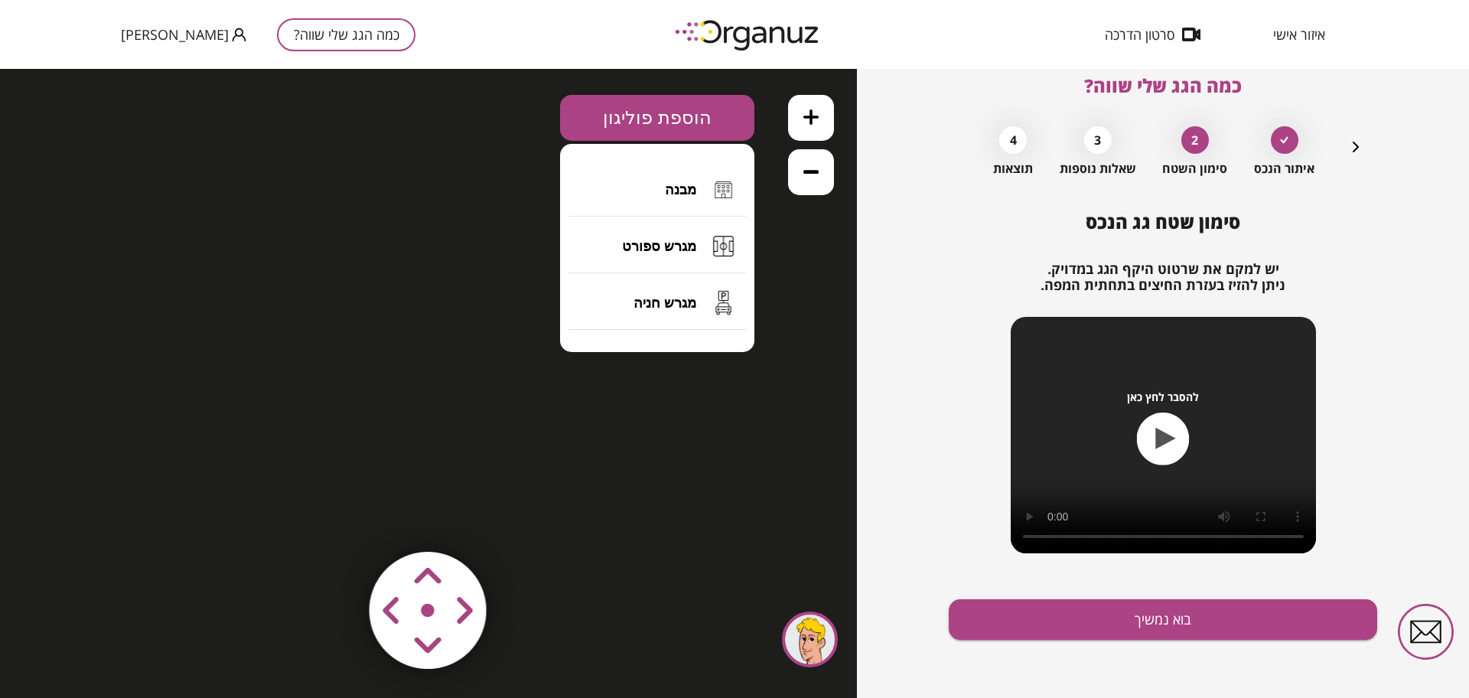
click at [912, 179] on div "כמה הגג שלי שווה? איתור הנכס 2 סימון השטח 3 שאלות נוספות 4 תוצאות סימון שטח גג …" at bounding box center [1163, 383] width 612 height 629
click at [698, 184] on button "מבנה" at bounding box center [658, 190] width 178 height 54
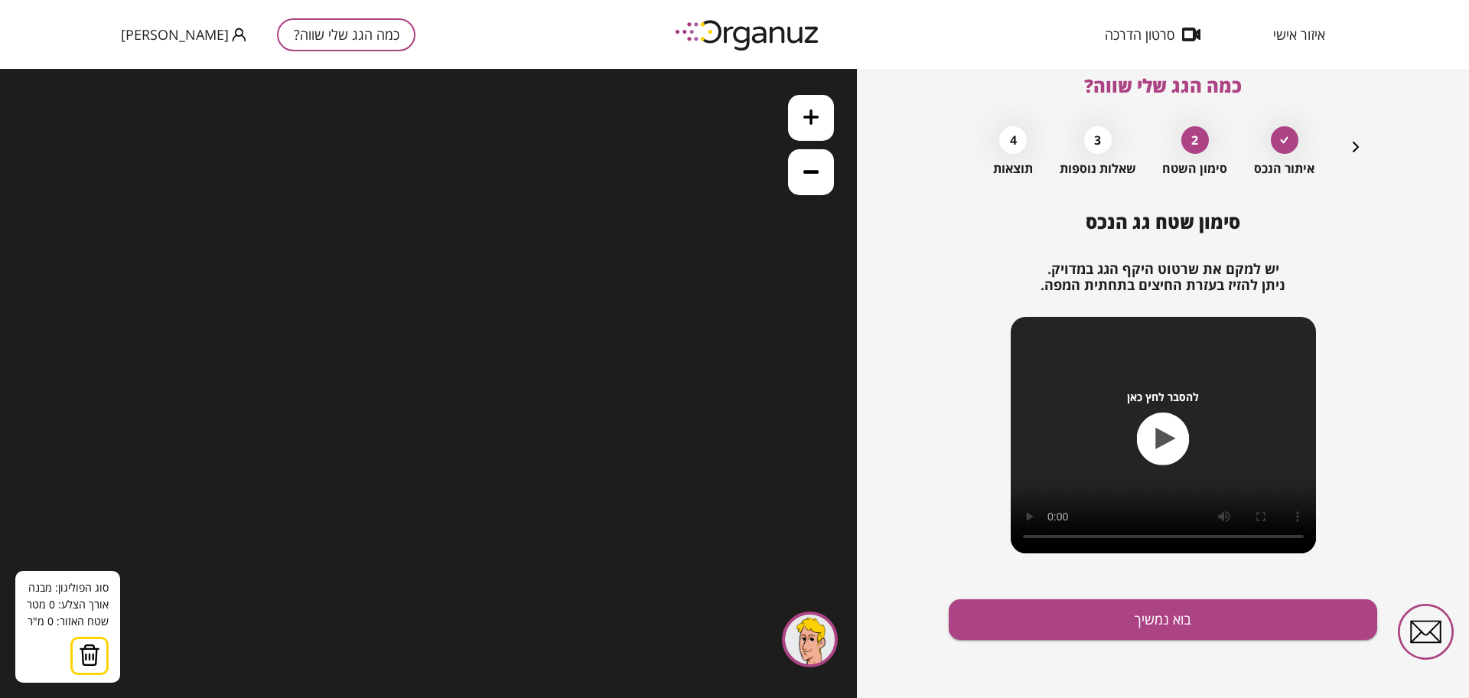
drag, startPoint x: 814, startPoint y: 122, endPoint x: 818, endPoint y: 207, distance: 85.0
click at [818, 207] on div ".st0 { fill: #FFFFFF; } 0" at bounding box center [428, 383] width 857 height 629
click at [817, 194] on button at bounding box center [811, 172] width 46 height 46
click at [1175, 146] on div "2" at bounding box center [1196, 140] width 28 height 28
click at [810, 174] on icon at bounding box center [811, 171] width 15 height 15
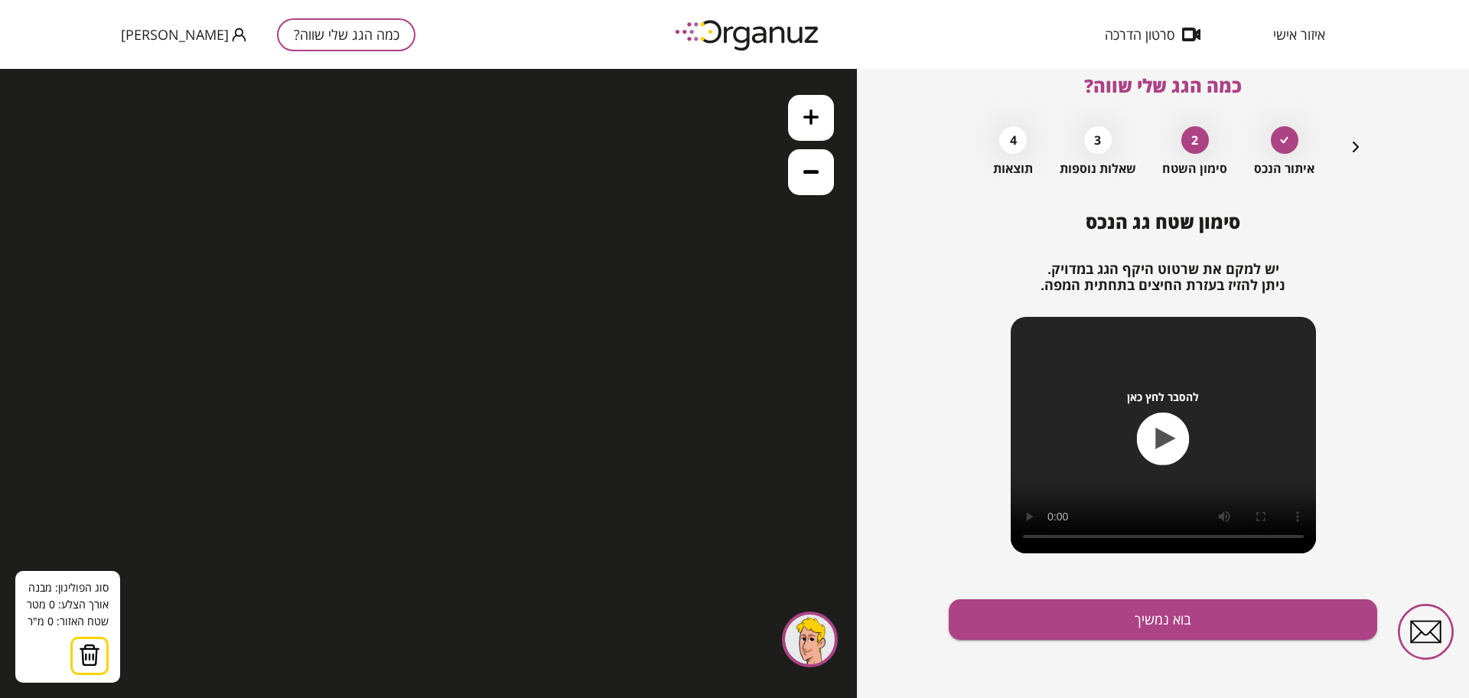
click at [796, 171] on button at bounding box center [811, 172] width 46 height 46
click at [816, 161] on button at bounding box center [811, 172] width 46 height 46
